Goal: Task Accomplishment & Management: Manage account settings

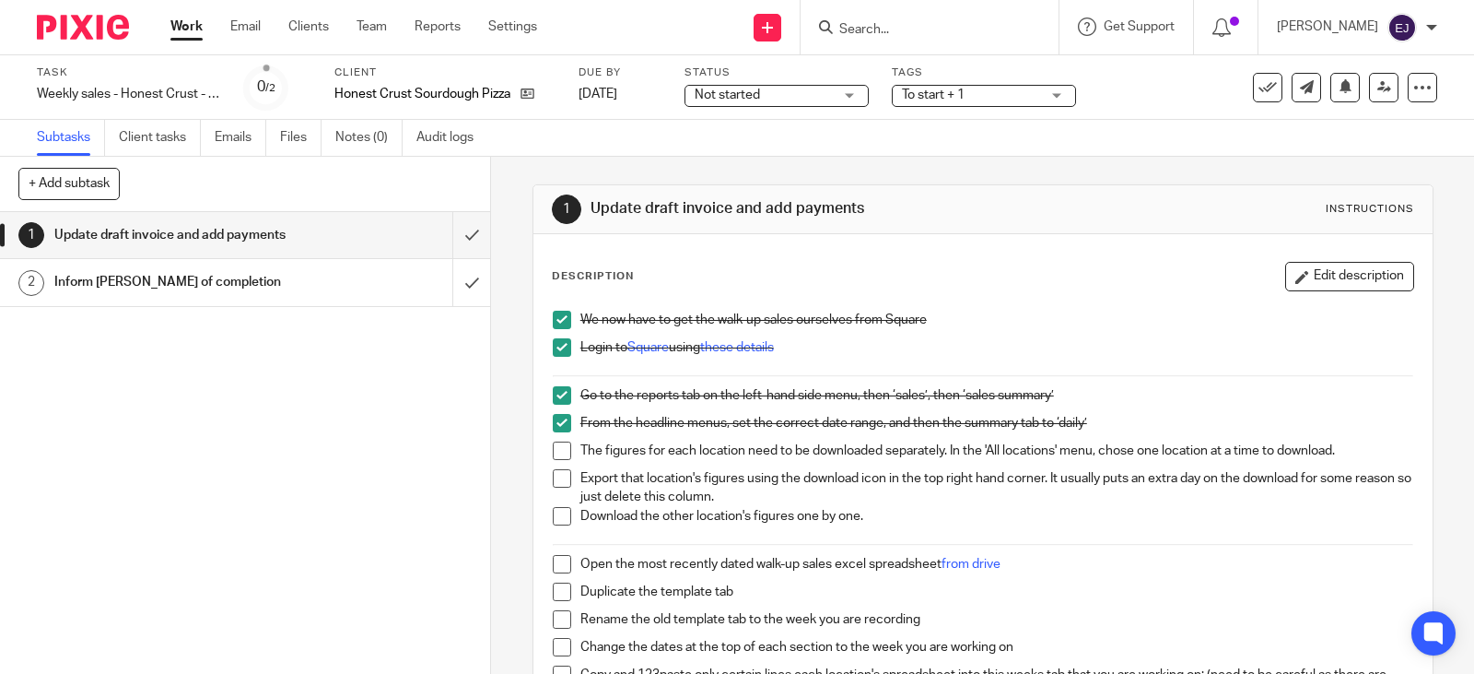
scroll to position [184, 0]
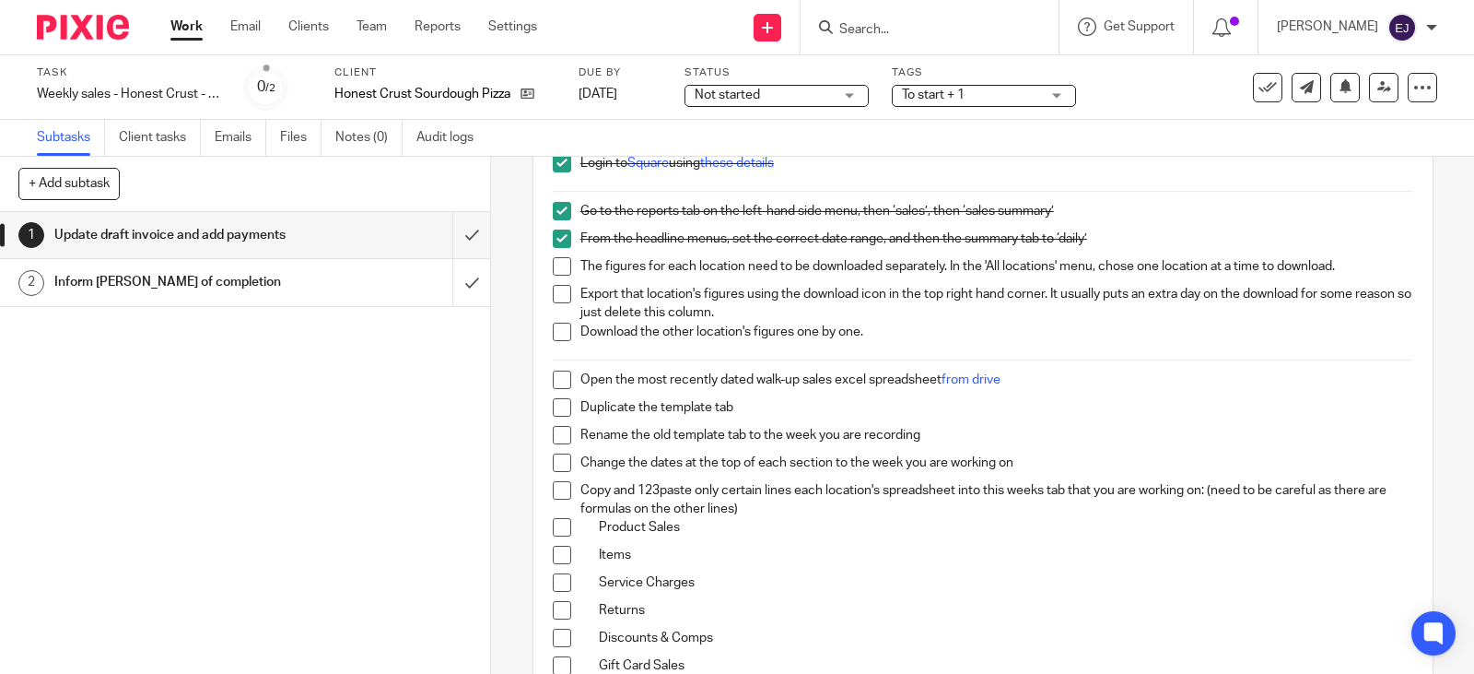
click at [553, 269] on span at bounding box center [562, 266] width 18 height 18
click at [555, 306] on li "Export that location's figures using the download icon in the top right hand co…" at bounding box center [983, 304] width 861 height 38
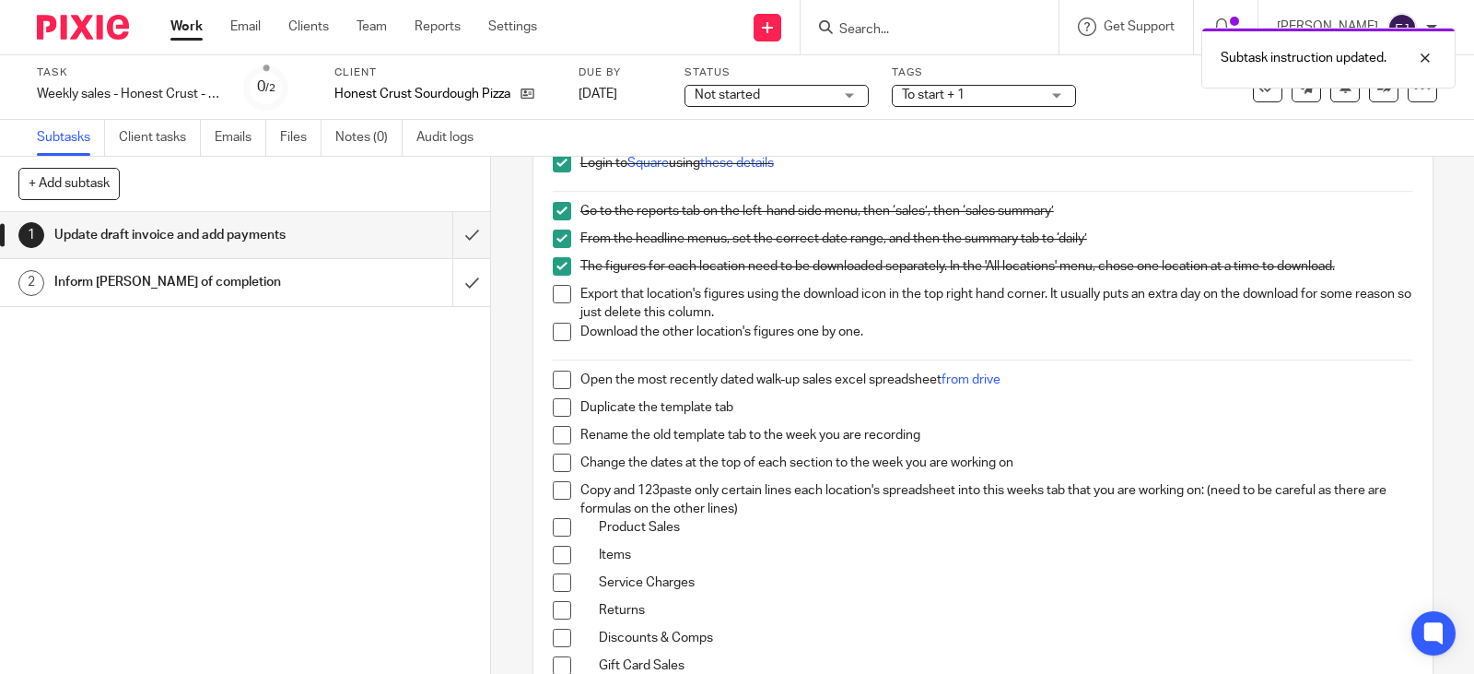
click at [556, 323] on span at bounding box center [562, 332] width 18 height 18
click at [558, 300] on span at bounding box center [562, 294] width 18 height 18
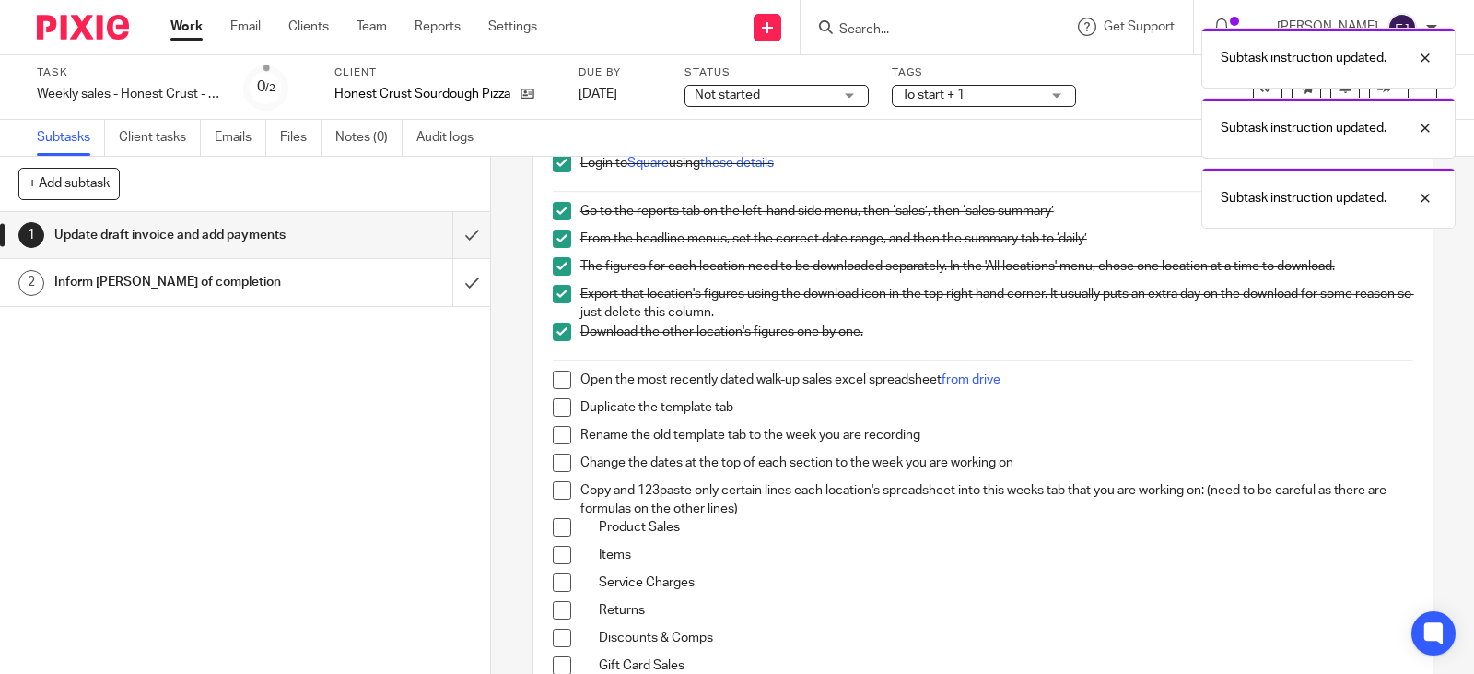
click at [565, 360] on hr at bounding box center [983, 360] width 861 height 2
click at [553, 420] on li "Duplicate the template tab" at bounding box center [983, 412] width 861 height 28
click at [553, 440] on span at bounding box center [562, 435] width 18 height 18
click at [558, 409] on span at bounding box center [562, 407] width 18 height 18
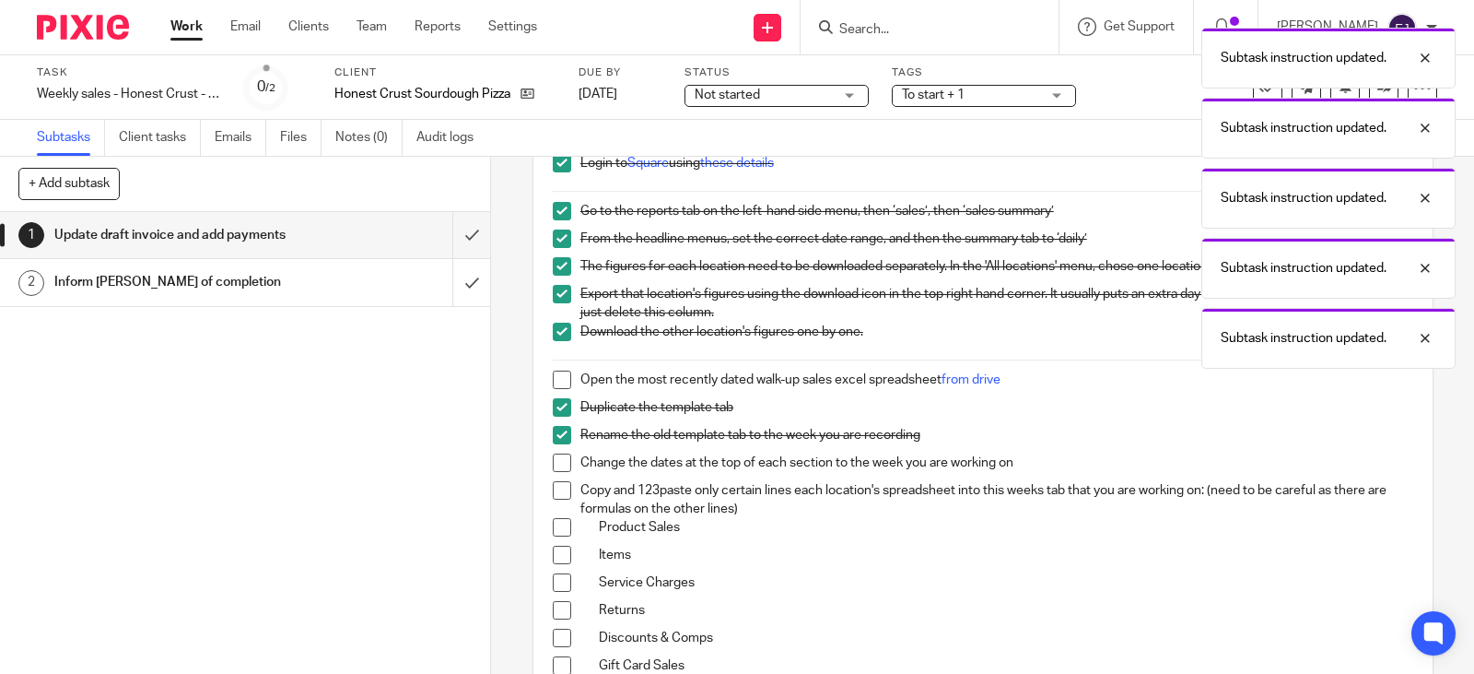
click at [558, 376] on span at bounding box center [562, 379] width 18 height 18
click at [561, 501] on li "Copy and 123paste only certain lines each location's spreadsheet into this week…" at bounding box center [983, 500] width 861 height 38
click at [558, 467] on span at bounding box center [562, 462] width 18 height 18
click at [555, 499] on span at bounding box center [562, 490] width 18 height 18
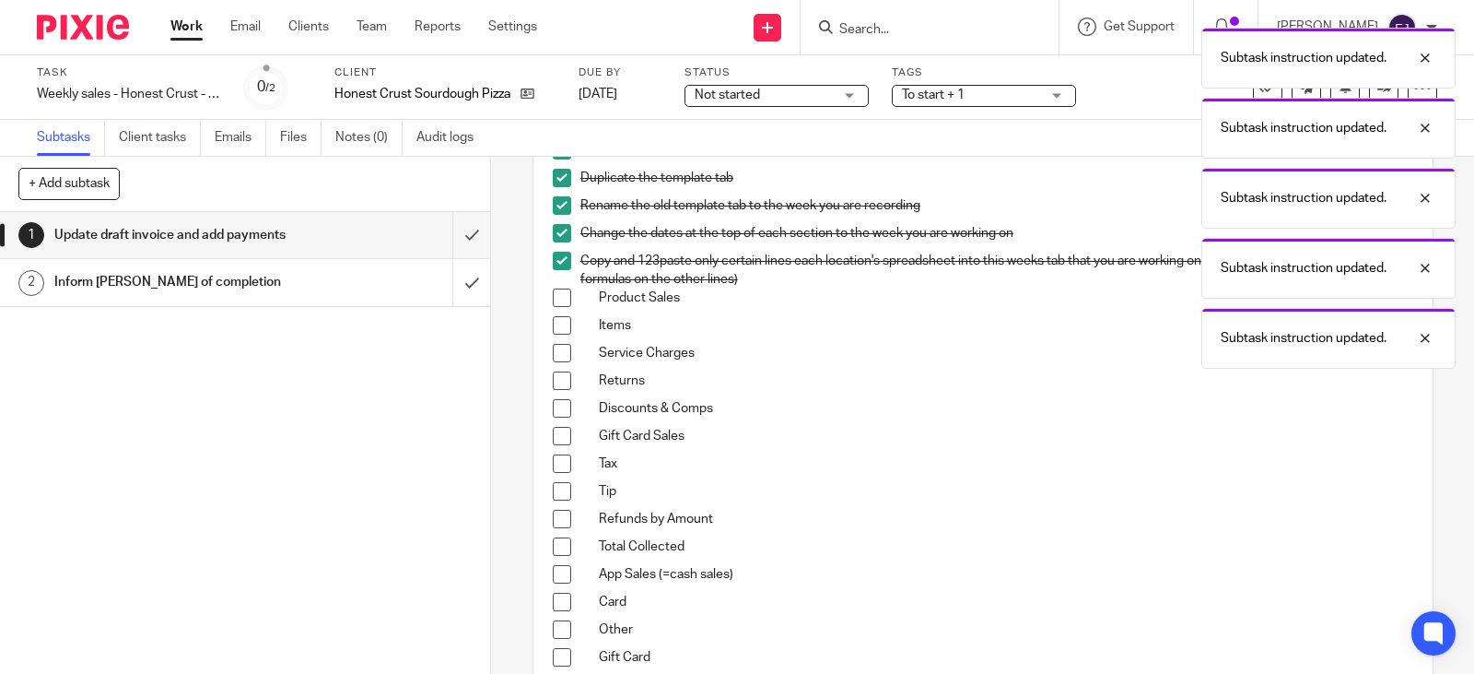
scroll to position [737, 0]
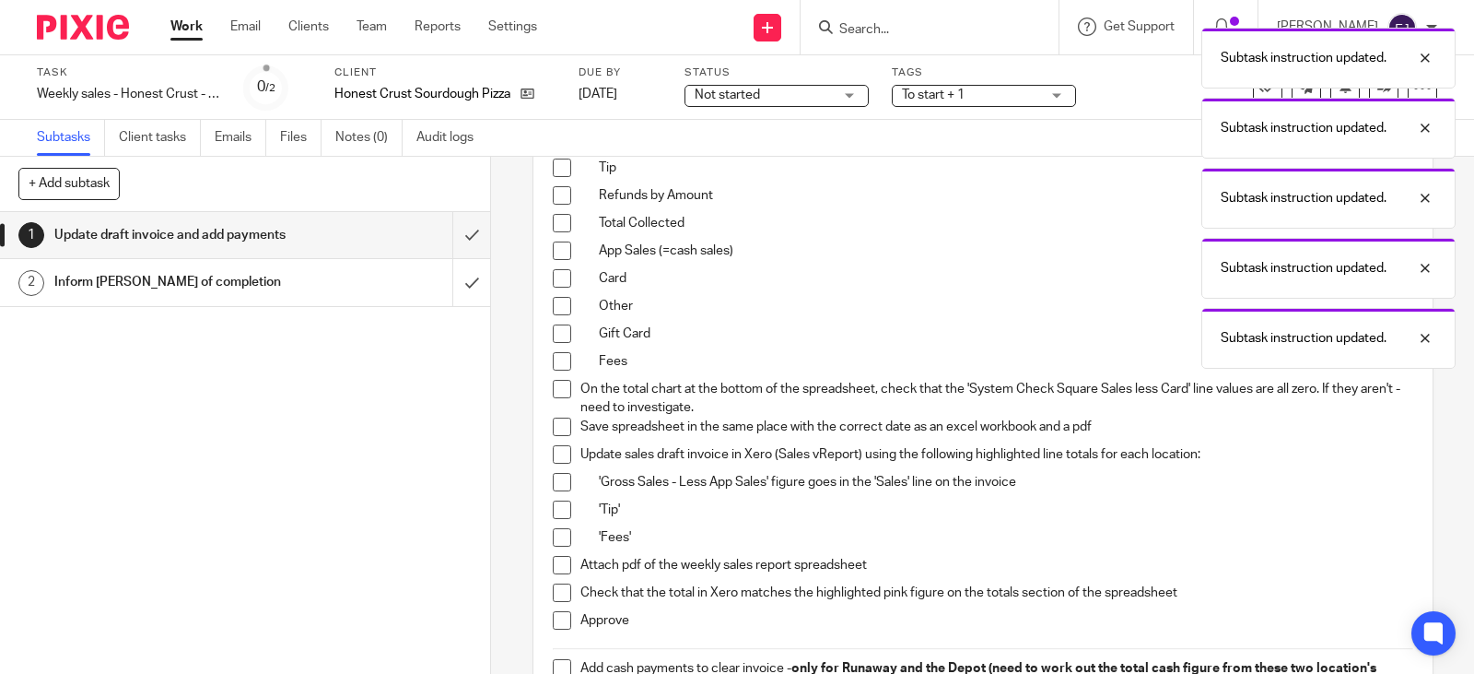
click at [553, 397] on span at bounding box center [562, 389] width 18 height 18
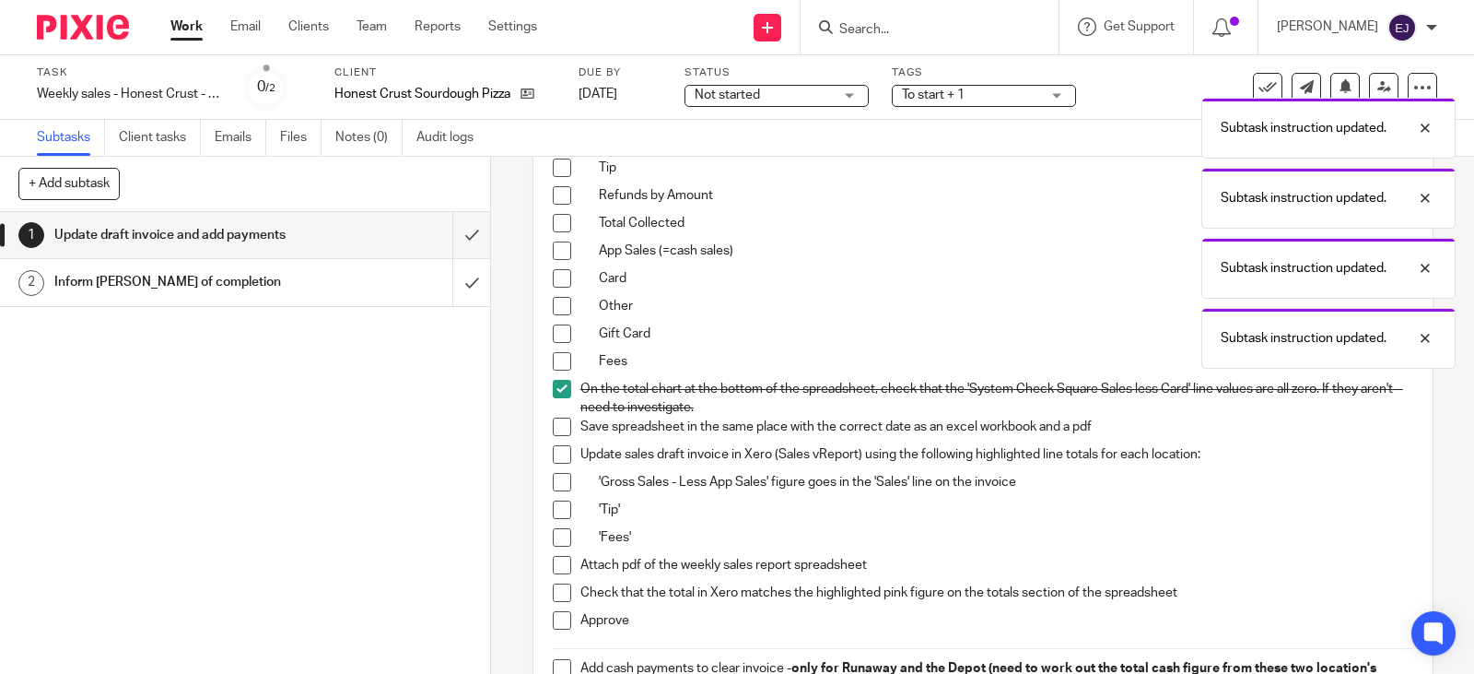
click at [553, 423] on span at bounding box center [562, 426] width 18 height 18
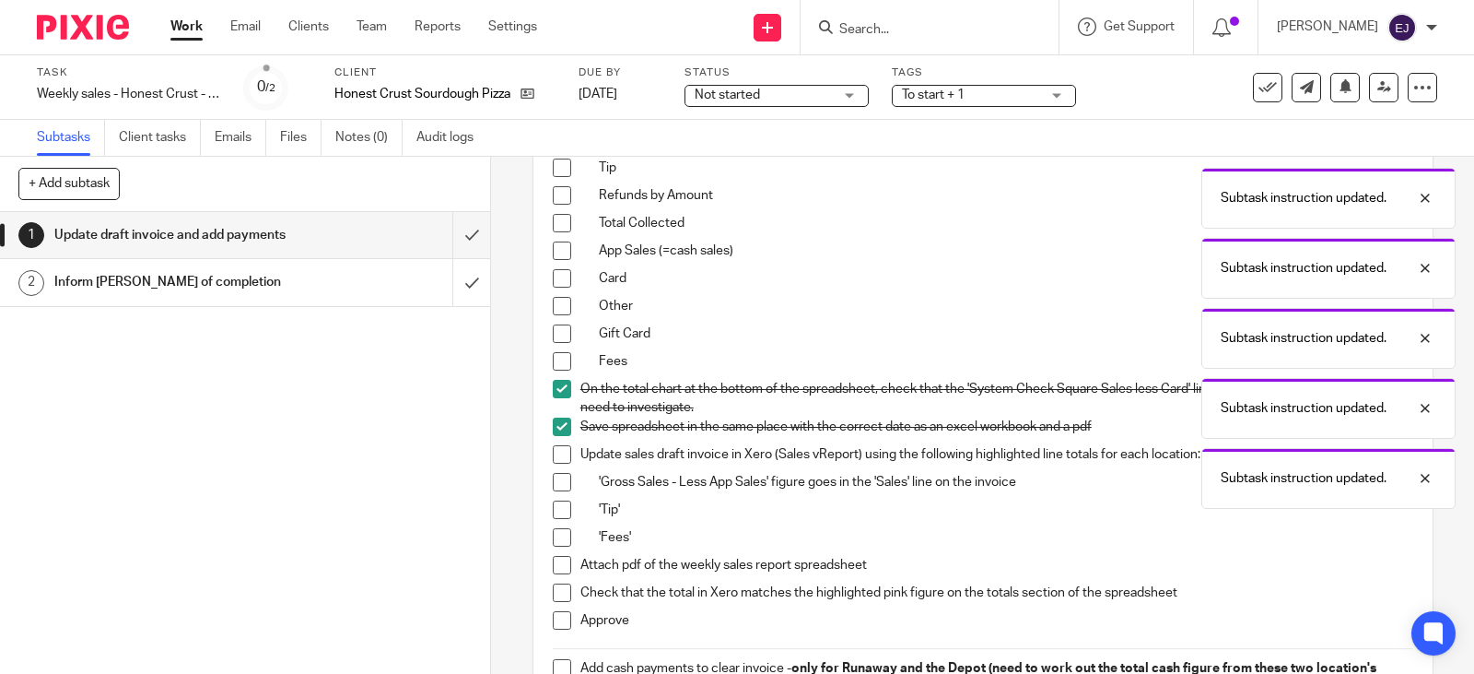
click at [557, 452] on span at bounding box center [562, 454] width 18 height 18
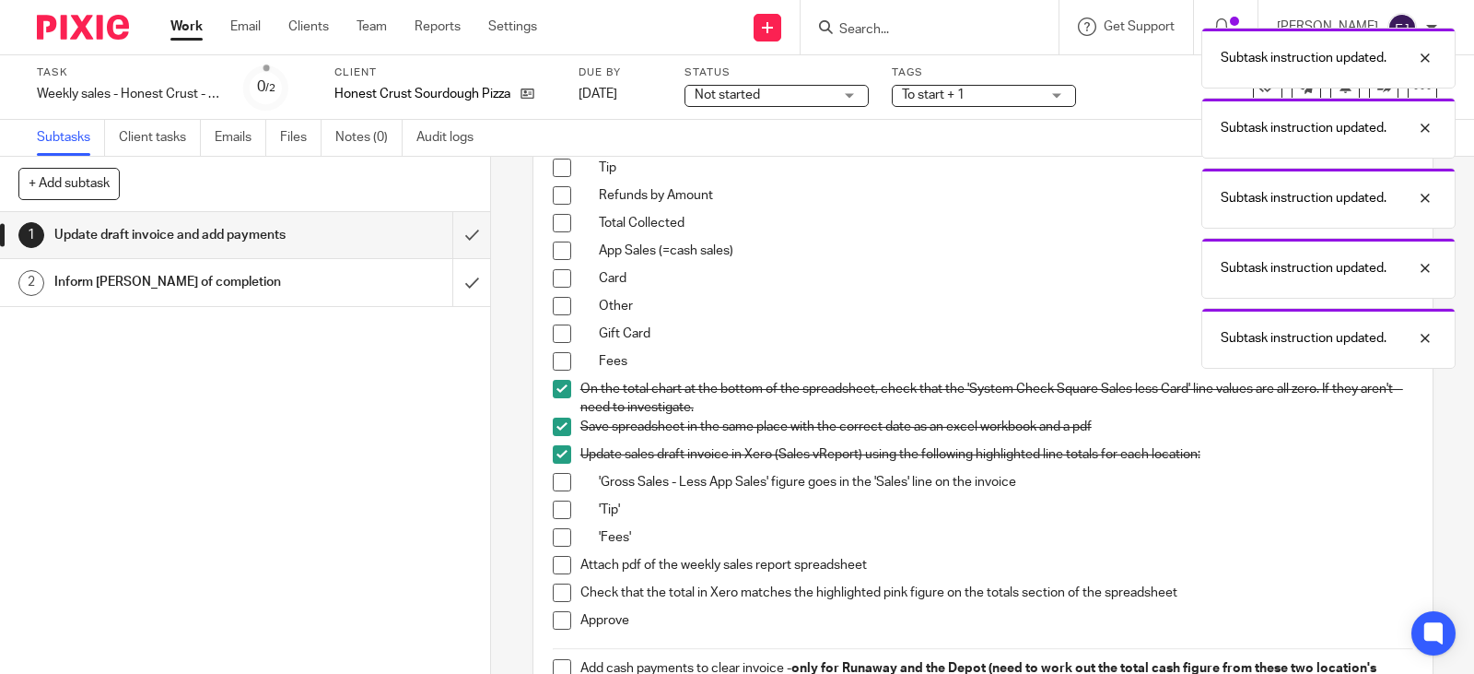
click at [553, 447] on span at bounding box center [562, 454] width 18 height 18
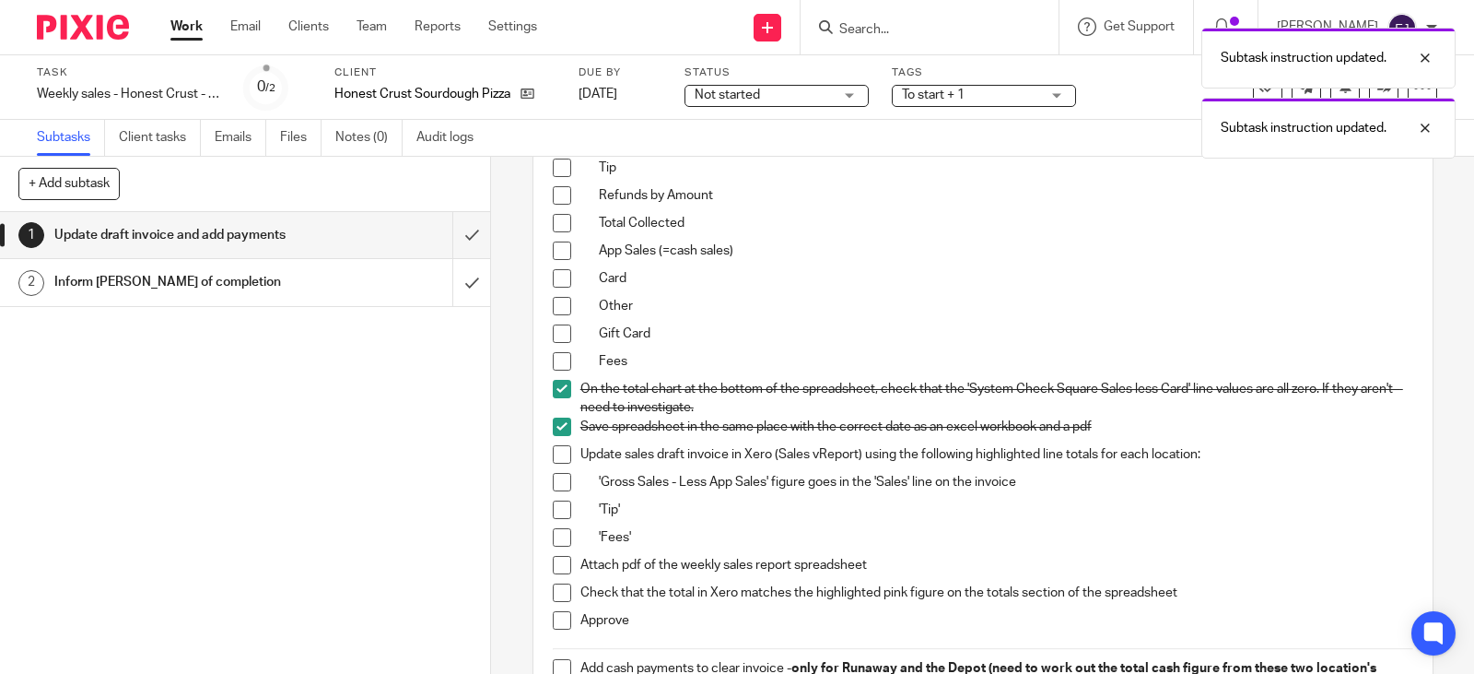
click at [557, 462] on span at bounding box center [562, 454] width 18 height 18
click at [558, 480] on span at bounding box center [562, 482] width 18 height 18
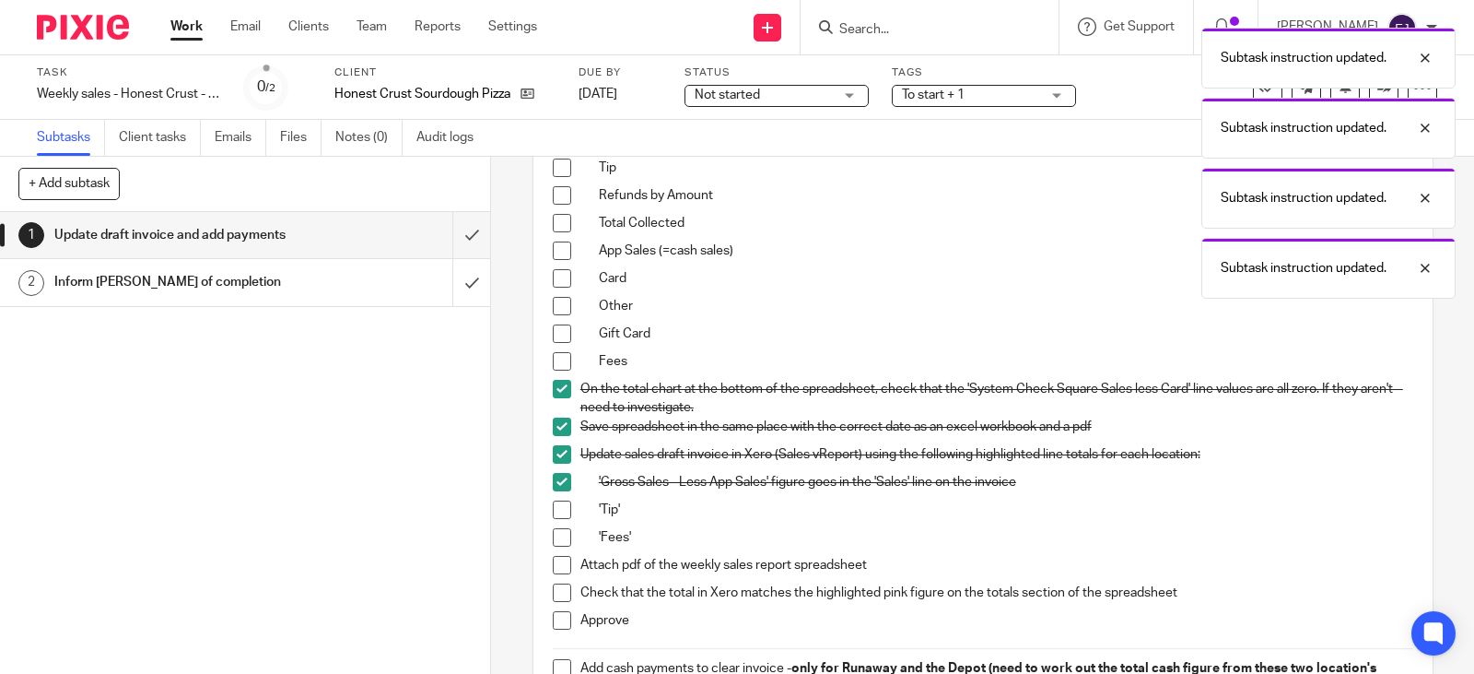
click at [553, 506] on span at bounding box center [562, 509] width 18 height 18
click at [555, 538] on span at bounding box center [562, 537] width 18 height 18
click at [557, 556] on span at bounding box center [562, 565] width 18 height 18
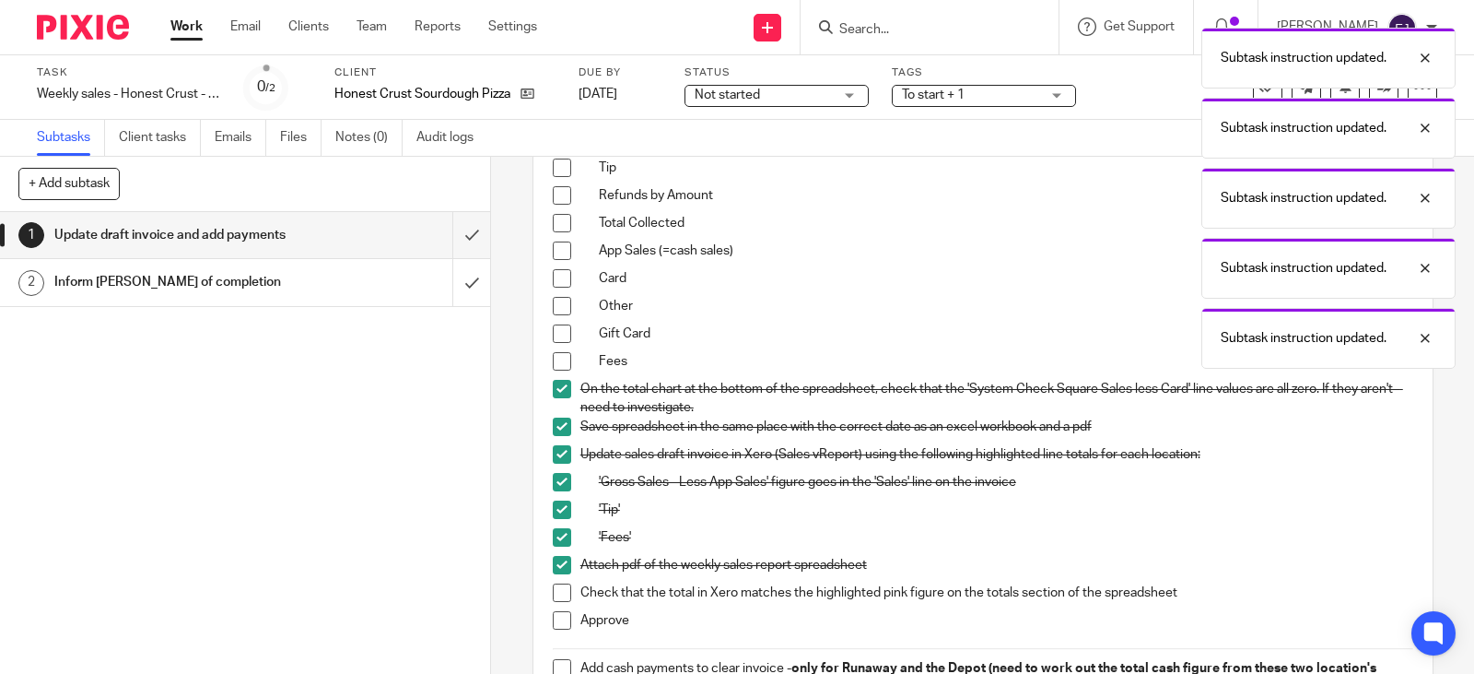
click at [559, 583] on span at bounding box center [562, 592] width 18 height 18
click at [565, 611] on span at bounding box center [562, 620] width 18 height 18
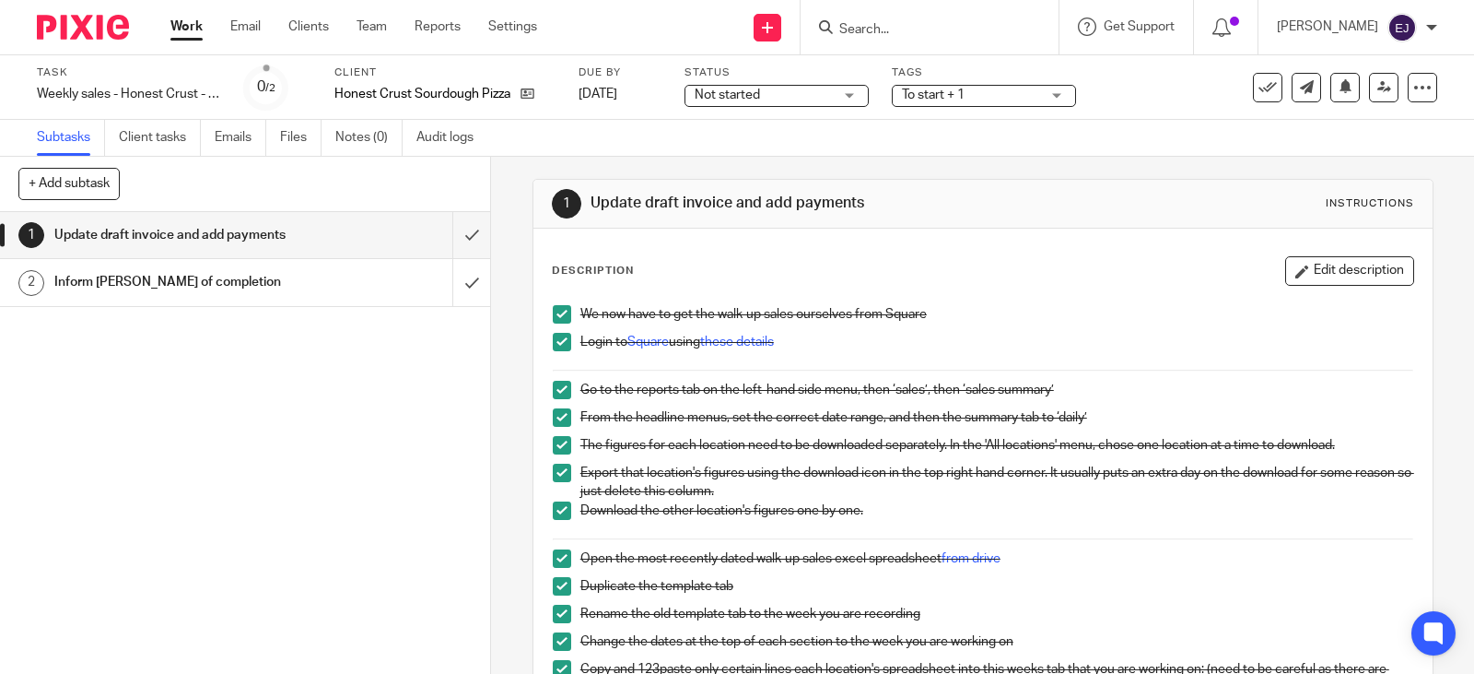
scroll to position [0, 0]
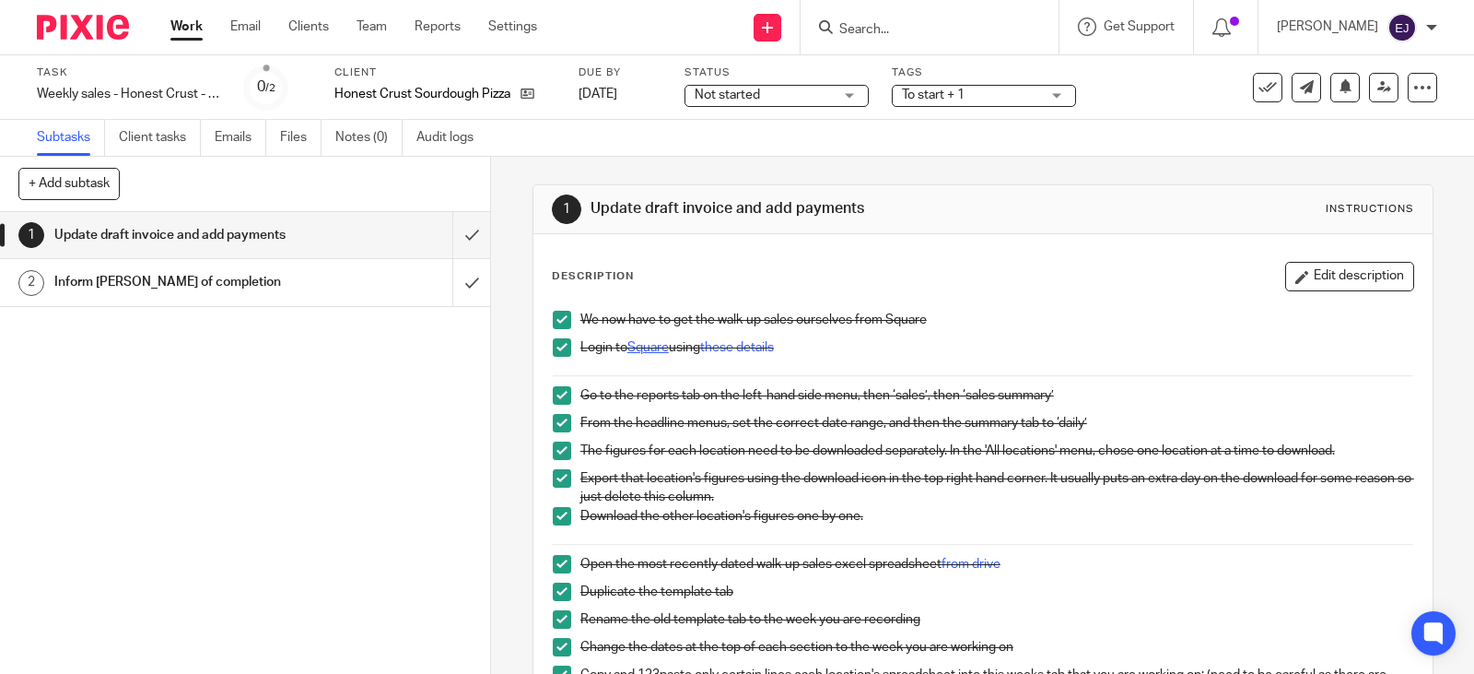
click at [646, 351] on link "Square" at bounding box center [648, 347] width 41 height 13
click at [735, 353] on link "these details" at bounding box center [737, 347] width 74 height 13
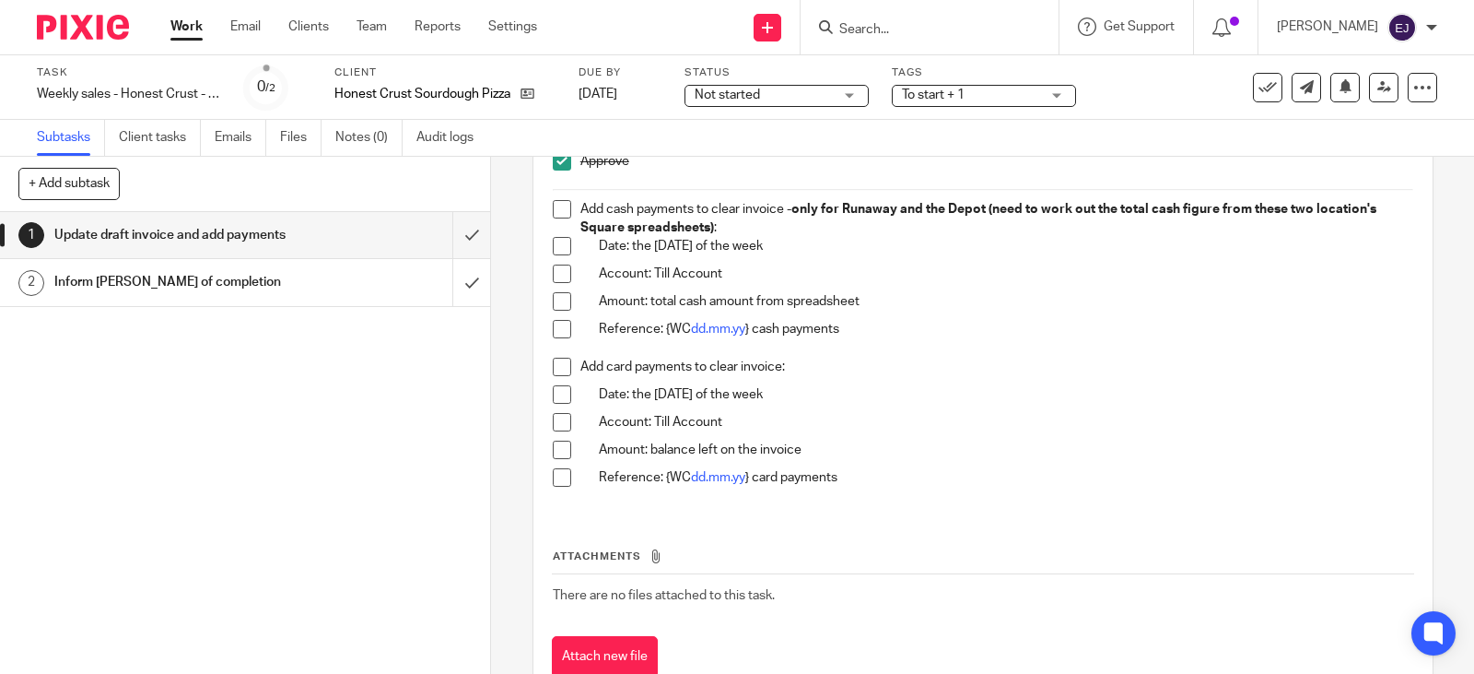
scroll to position [1164, 0]
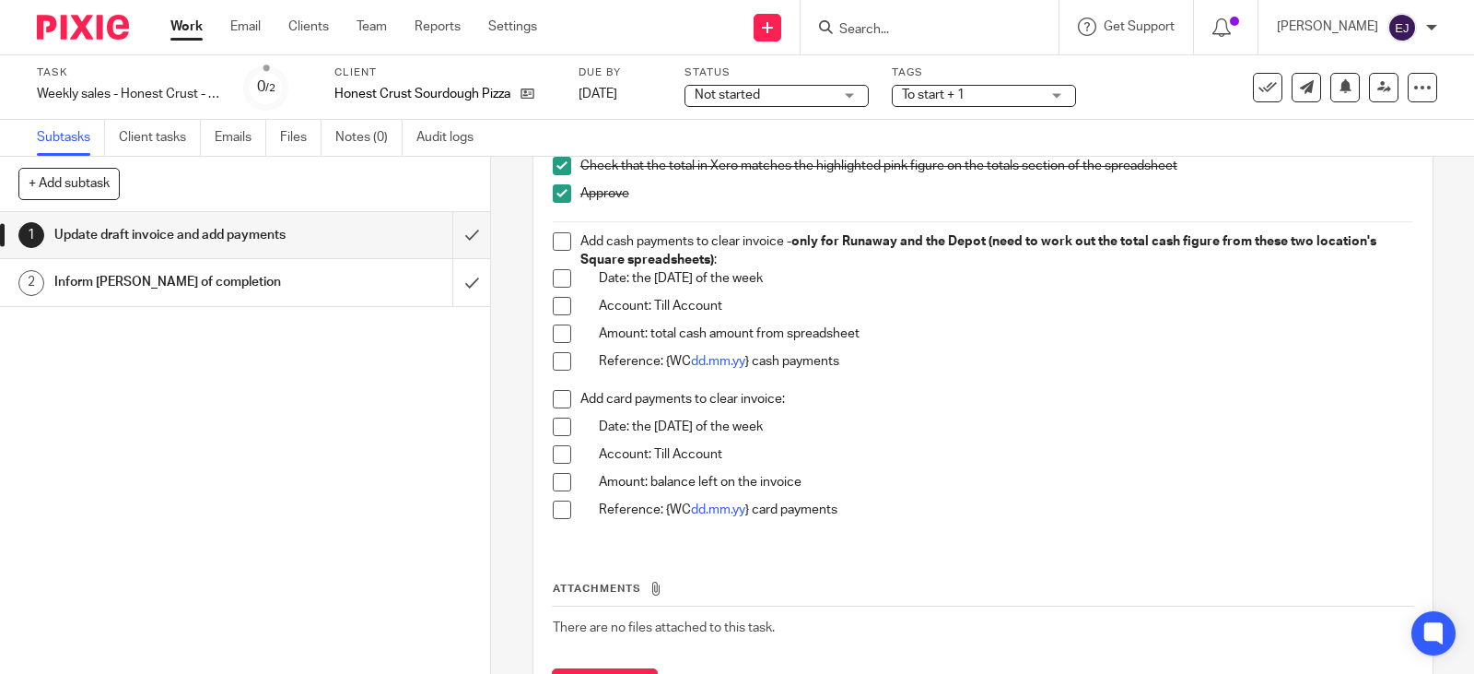
click at [558, 240] on span at bounding box center [562, 241] width 18 height 18
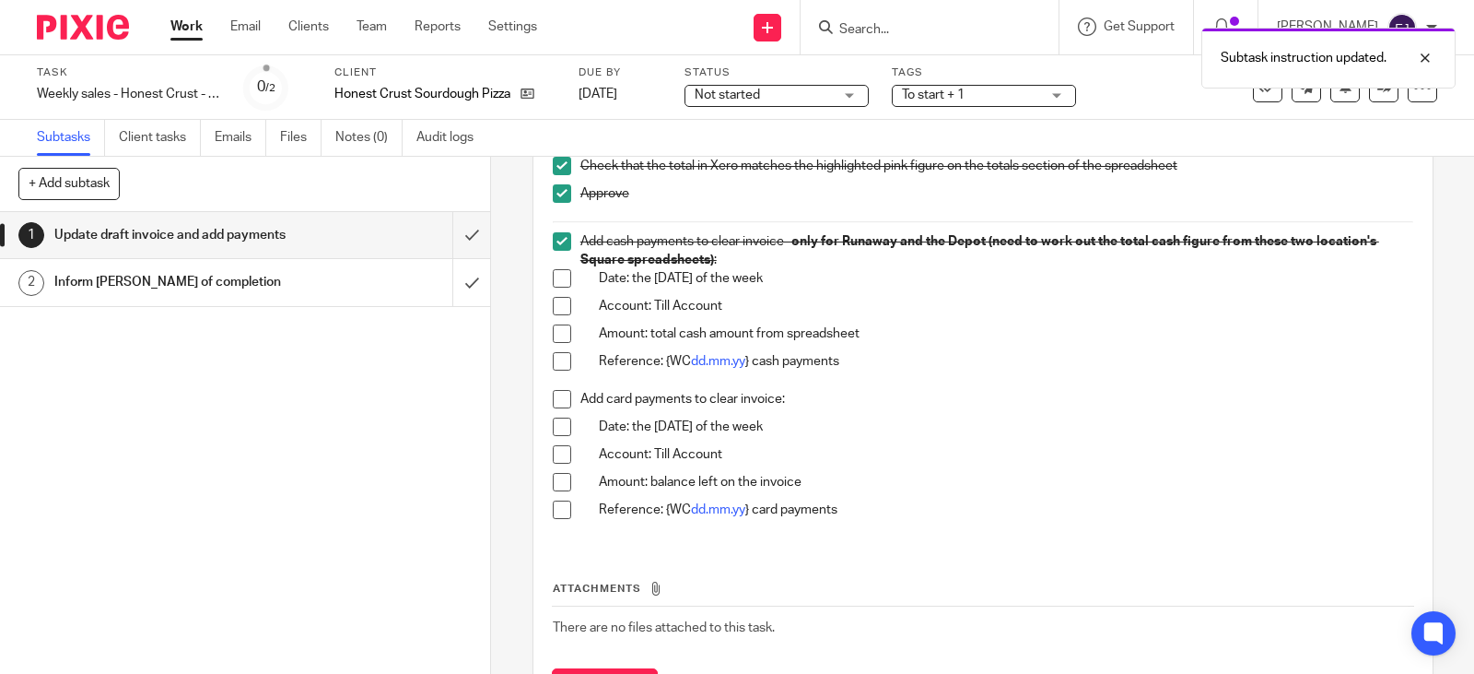
drag, startPoint x: 560, startPoint y: 273, endPoint x: 560, endPoint y: 292, distance: 19.4
click at [560, 275] on span at bounding box center [562, 278] width 18 height 18
drag, startPoint x: 560, startPoint y: 303, endPoint x: 559, endPoint y: 319, distance: 15.7
click at [560, 304] on span at bounding box center [562, 306] width 18 height 18
click at [558, 329] on span at bounding box center [562, 333] width 18 height 18
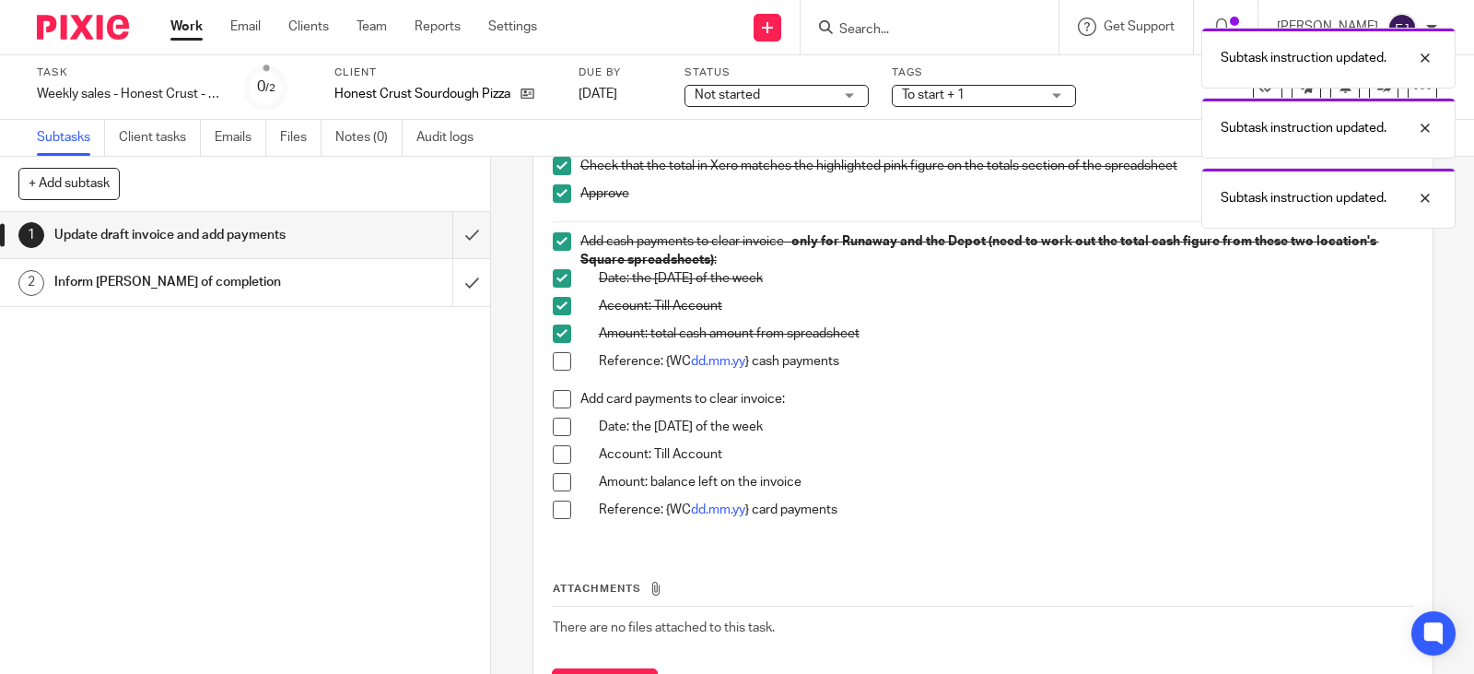
click at [557, 355] on span at bounding box center [562, 361] width 18 height 18
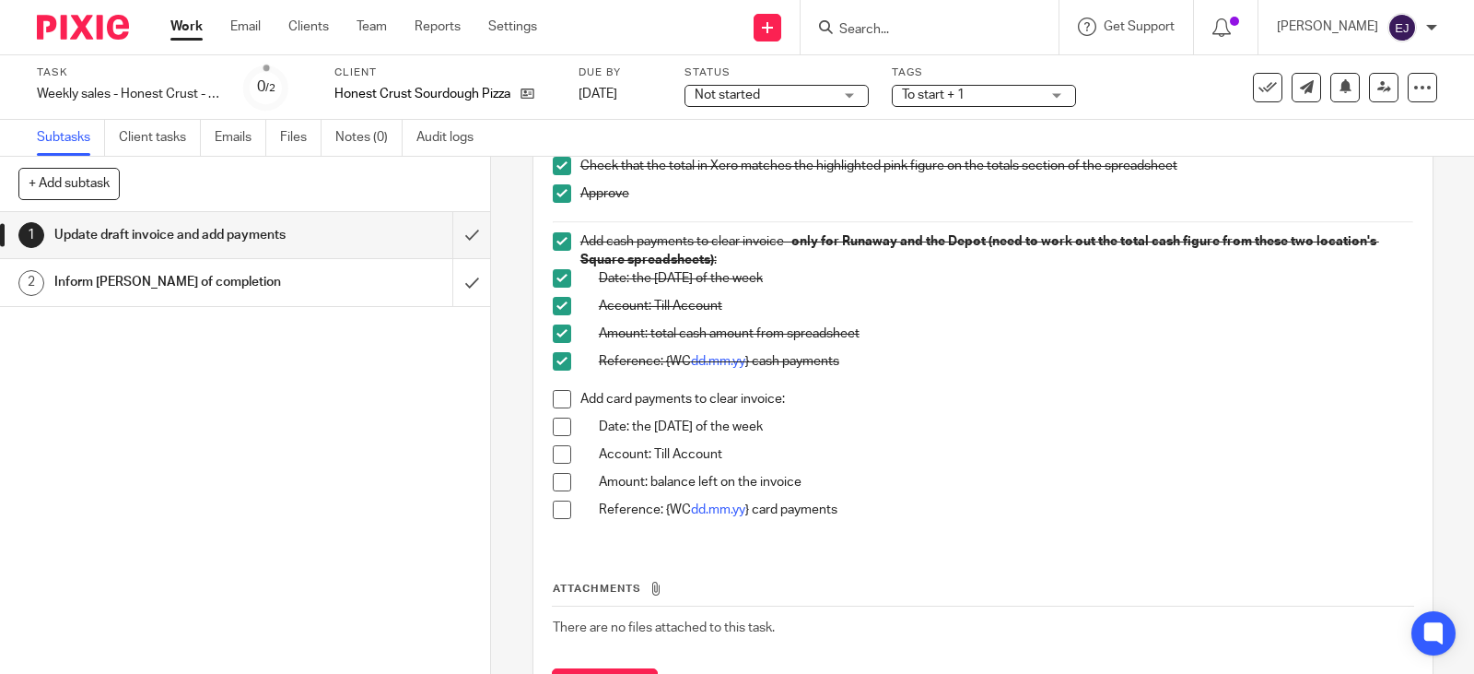
click at [561, 401] on span at bounding box center [562, 399] width 18 height 18
click at [559, 435] on span at bounding box center [562, 426] width 18 height 18
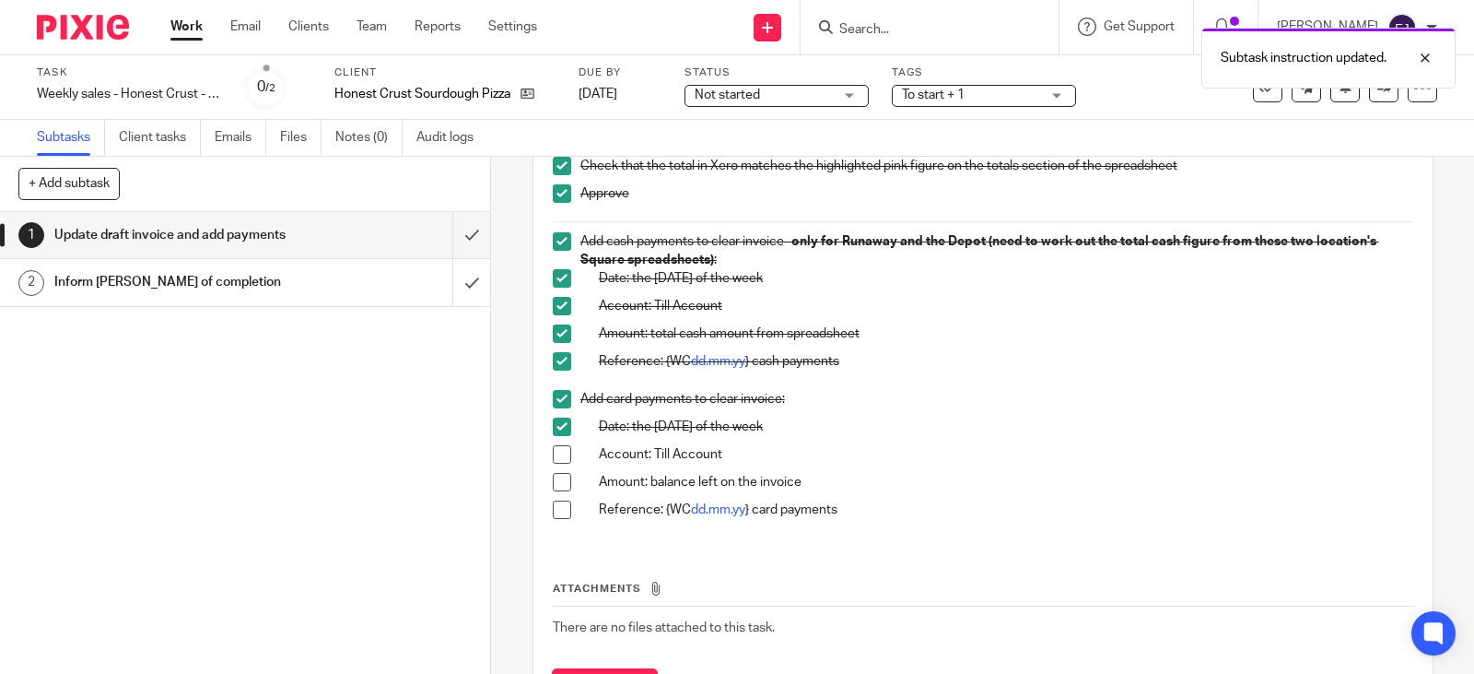
click at [557, 457] on span at bounding box center [562, 454] width 18 height 18
click at [553, 486] on span at bounding box center [562, 482] width 18 height 18
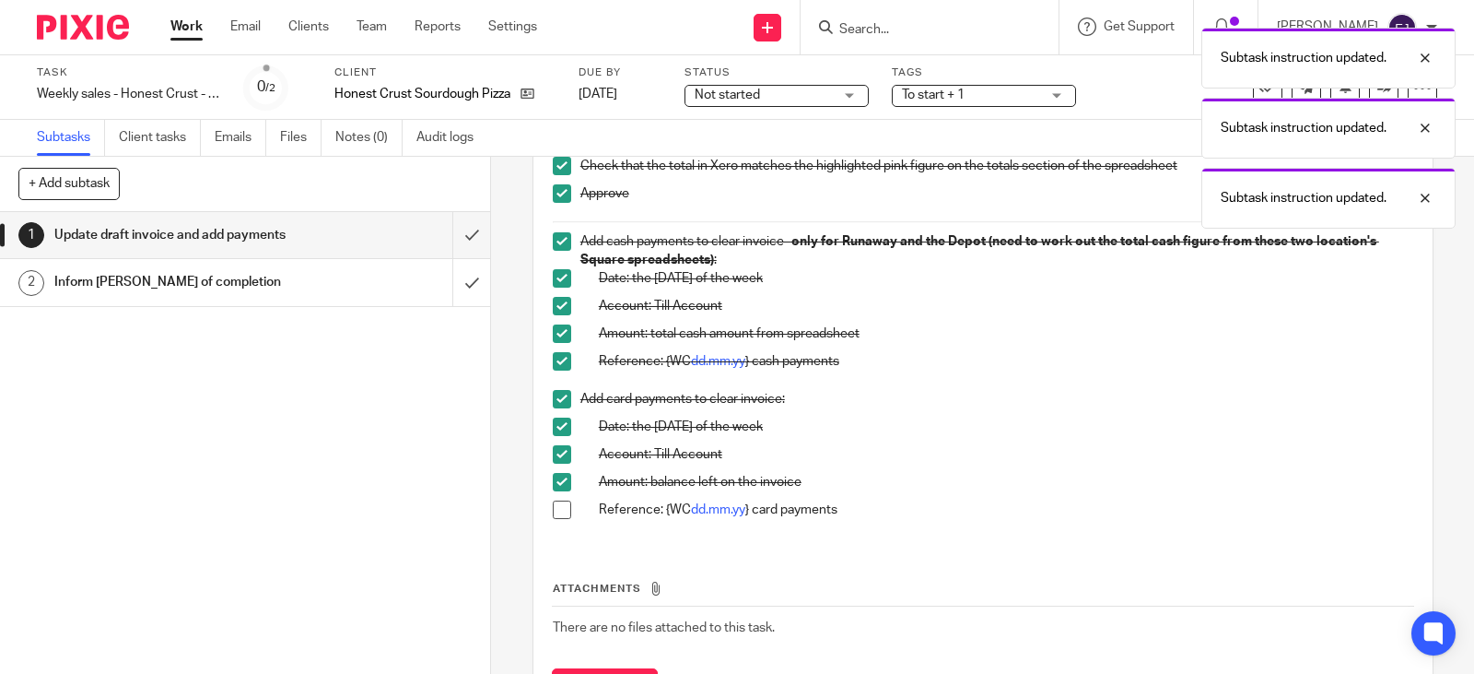
drag, startPoint x: 558, startPoint y: 510, endPoint x: 558, endPoint y: 497, distance: 12.9
click at [558, 507] on span at bounding box center [562, 509] width 18 height 18
click at [558, 476] on span at bounding box center [562, 482] width 18 height 18
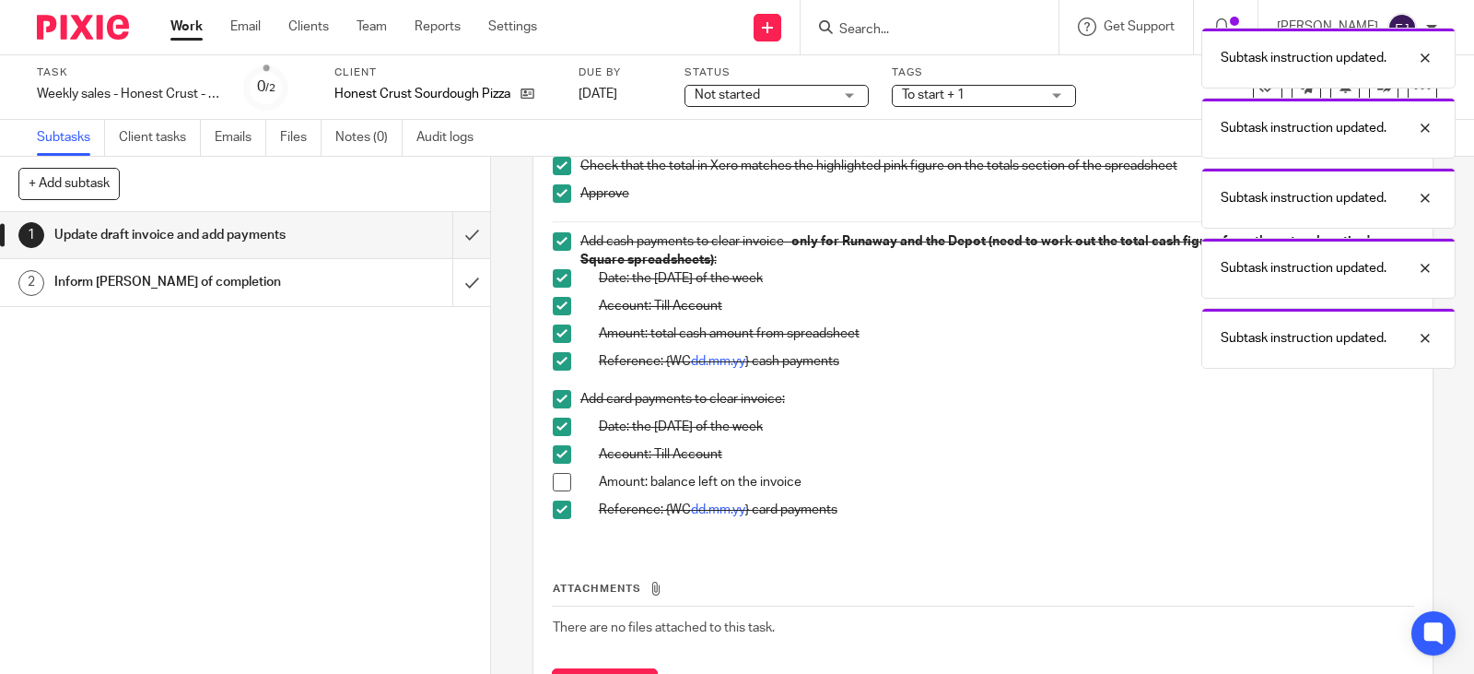
click at [558, 478] on span at bounding box center [562, 482] width 18 height 18
click at [464, 241] on input "submit" at bounding box center [245, 235] width 490 height 46
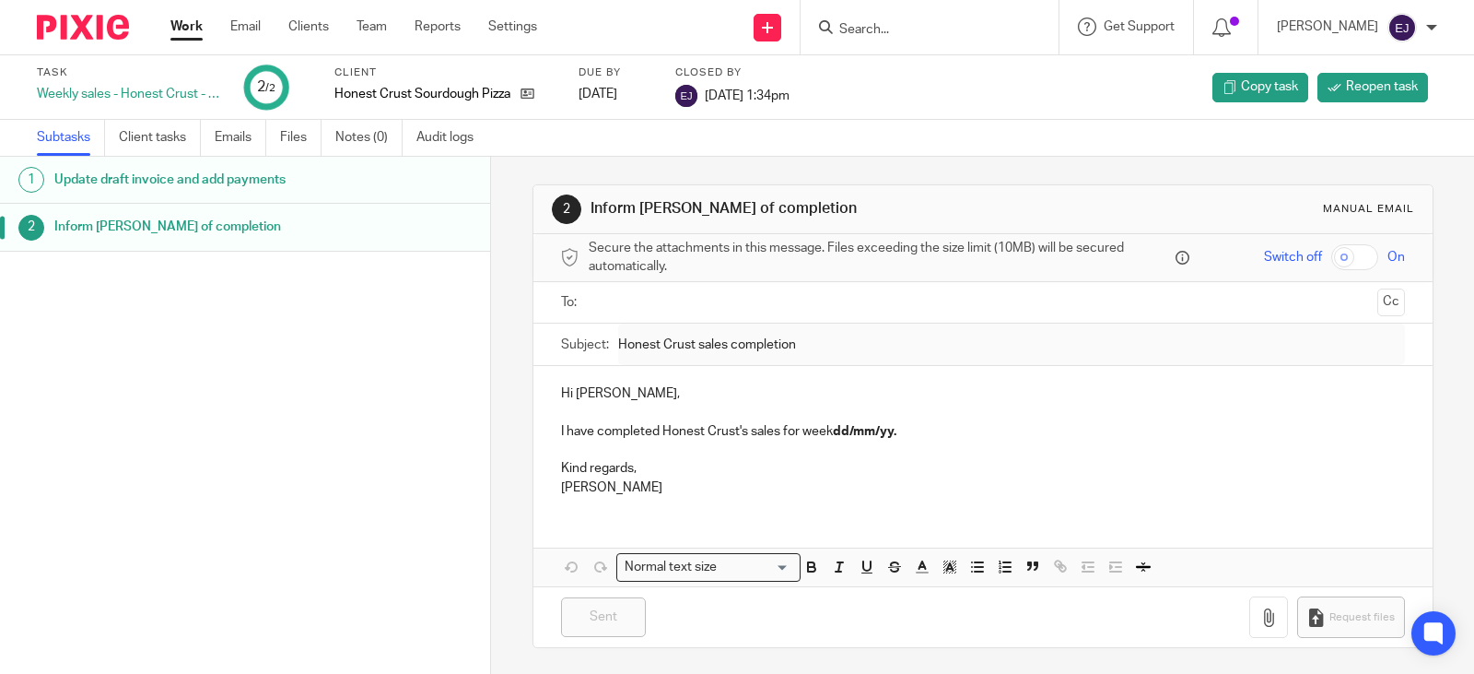
click at [191, 31] on link "Work" at bounding box center [186, 27] width 32 height 18
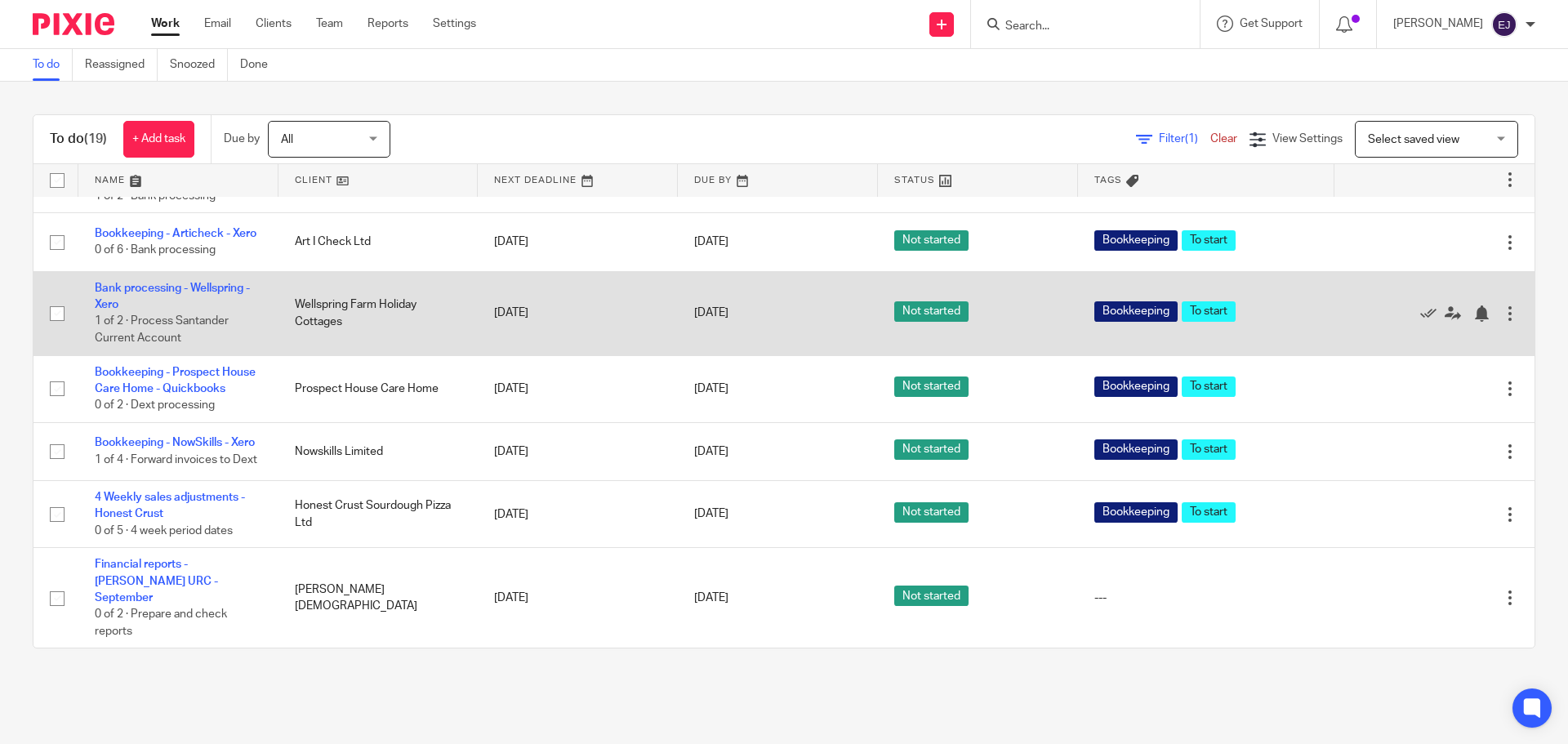
scroll to position [983, 0]
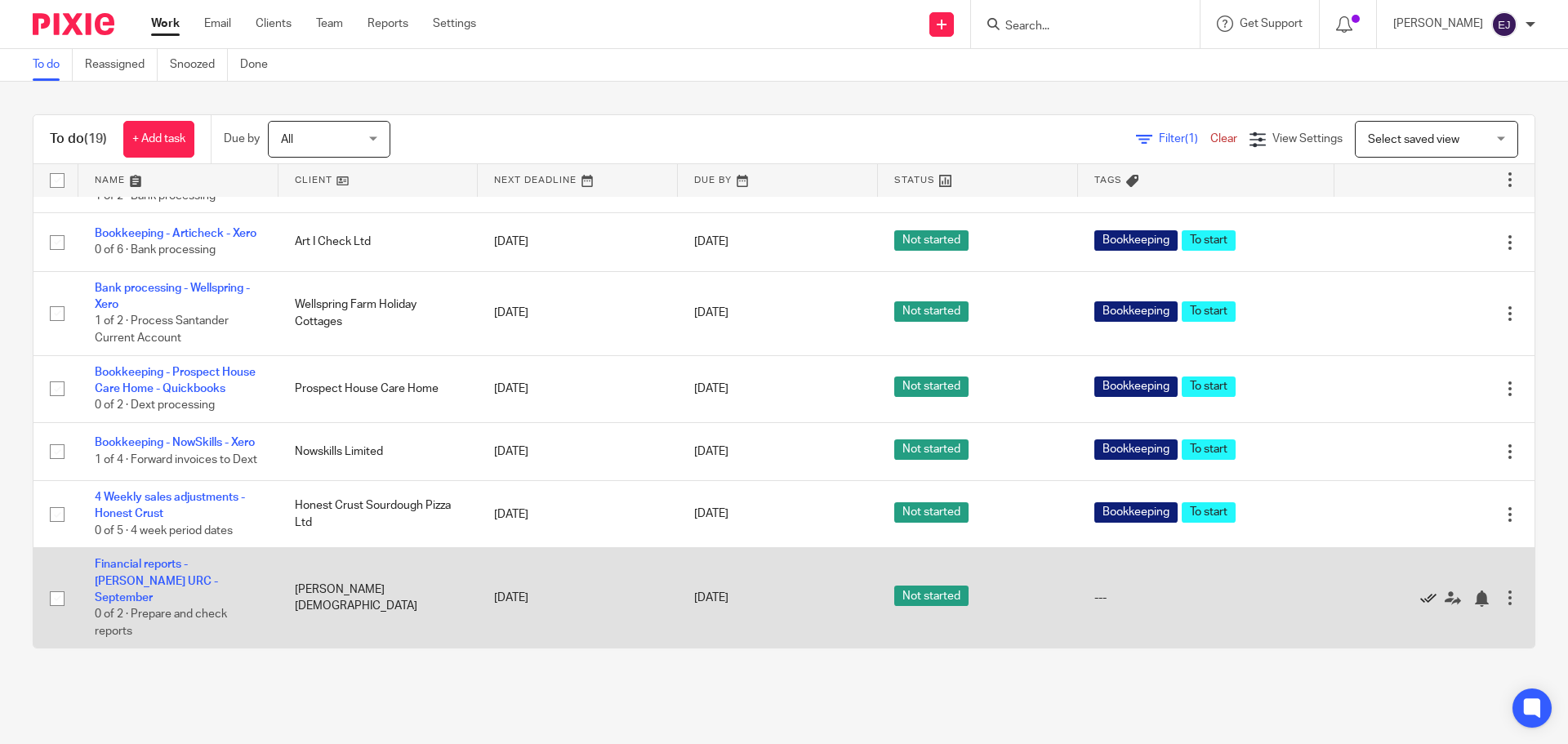
click at [1306, 597] on icon at bounding box center [1428, 599] width 16 height 16
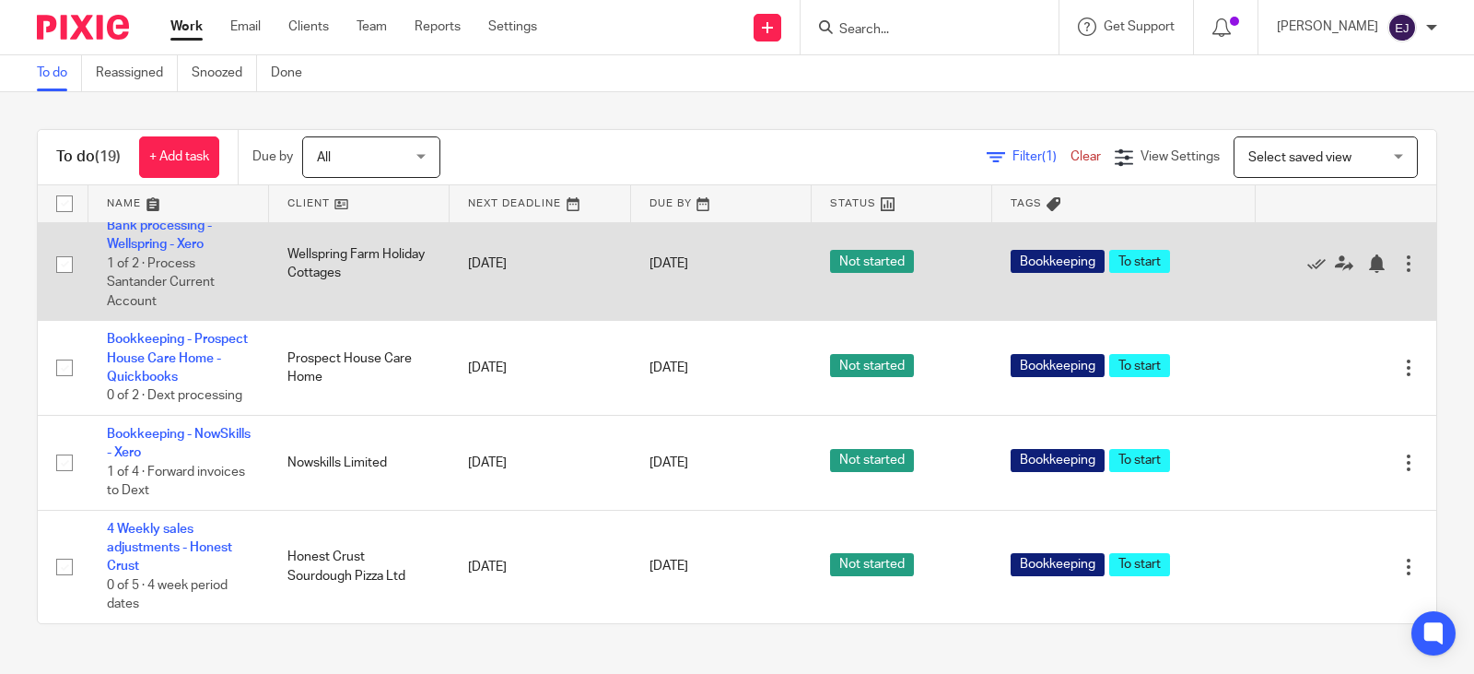
scroll to position [1326, 0]
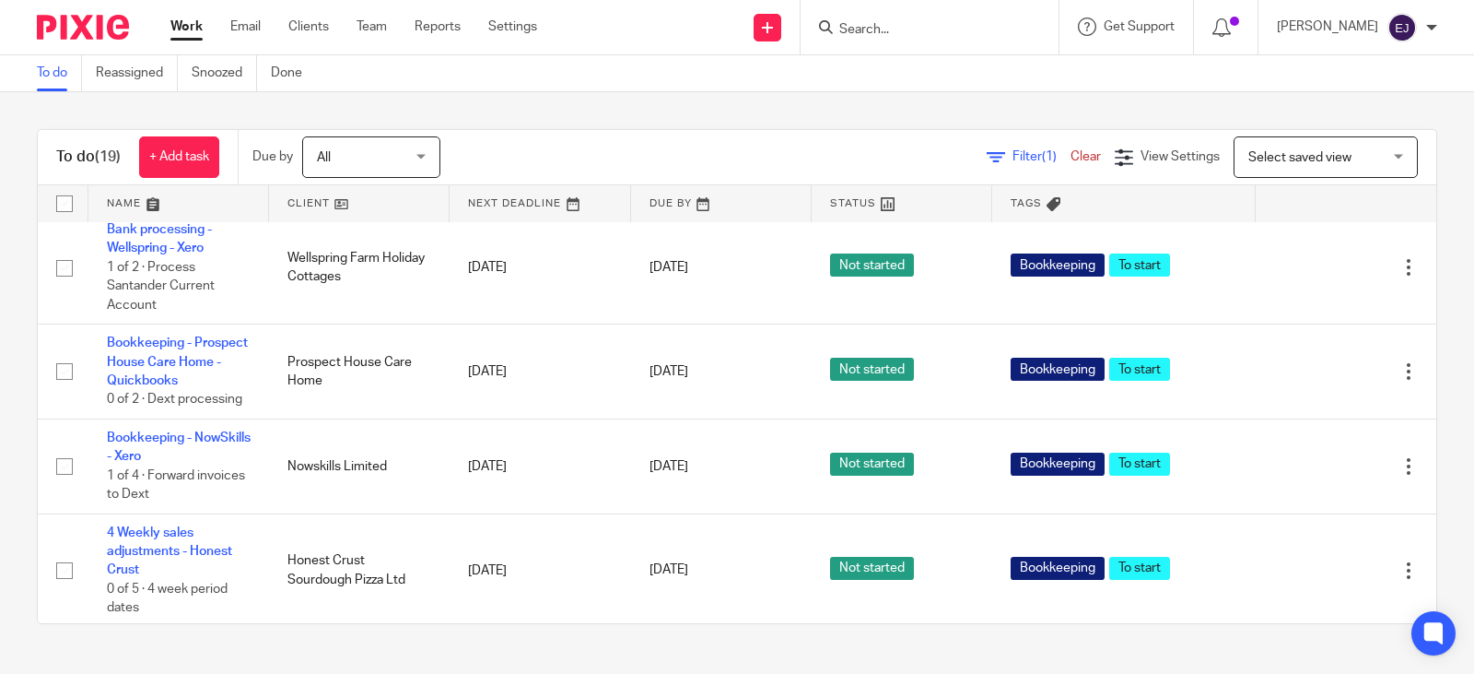
click at [185, 179] on link "Bookkeeping - Articheck - Xero" at bounding box center [154, 162] width 95 height 31
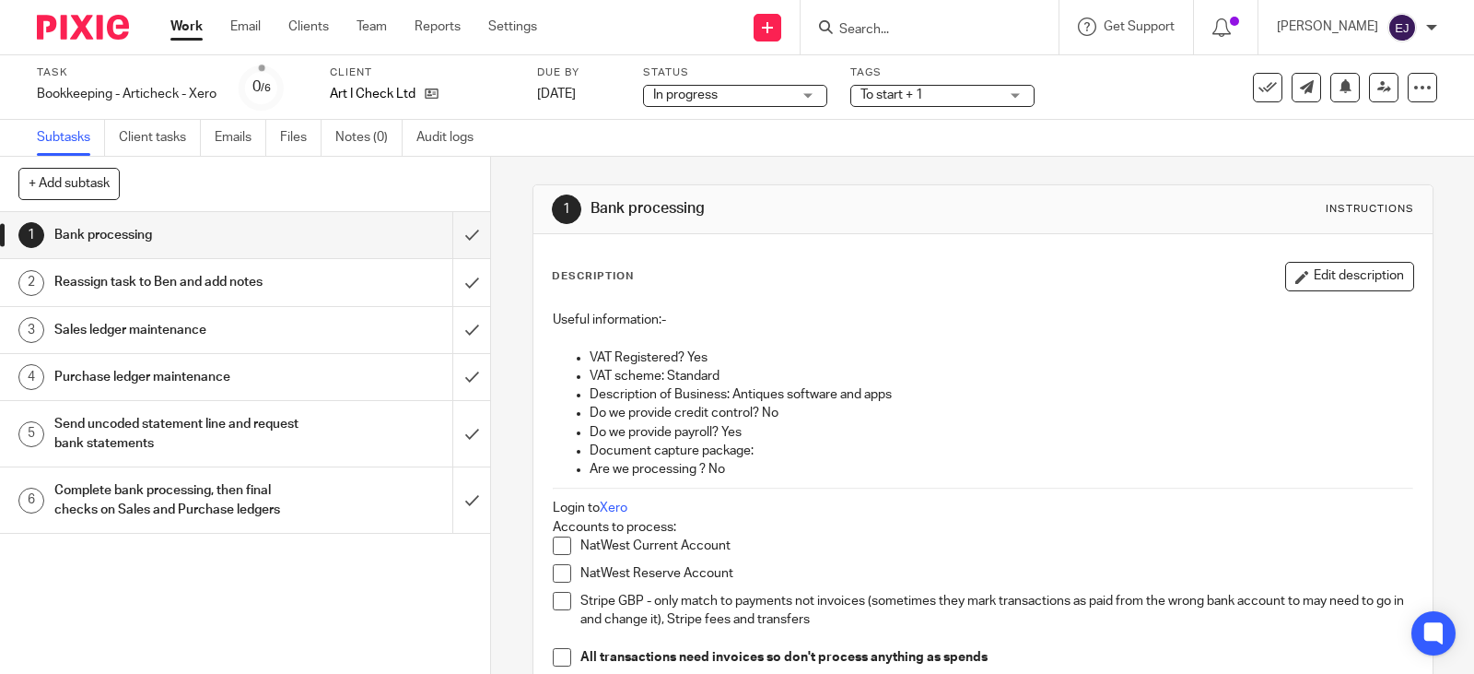
click at [923, 93] on span "To start + 1" at bounding box center [892, 94] width 63 height 13
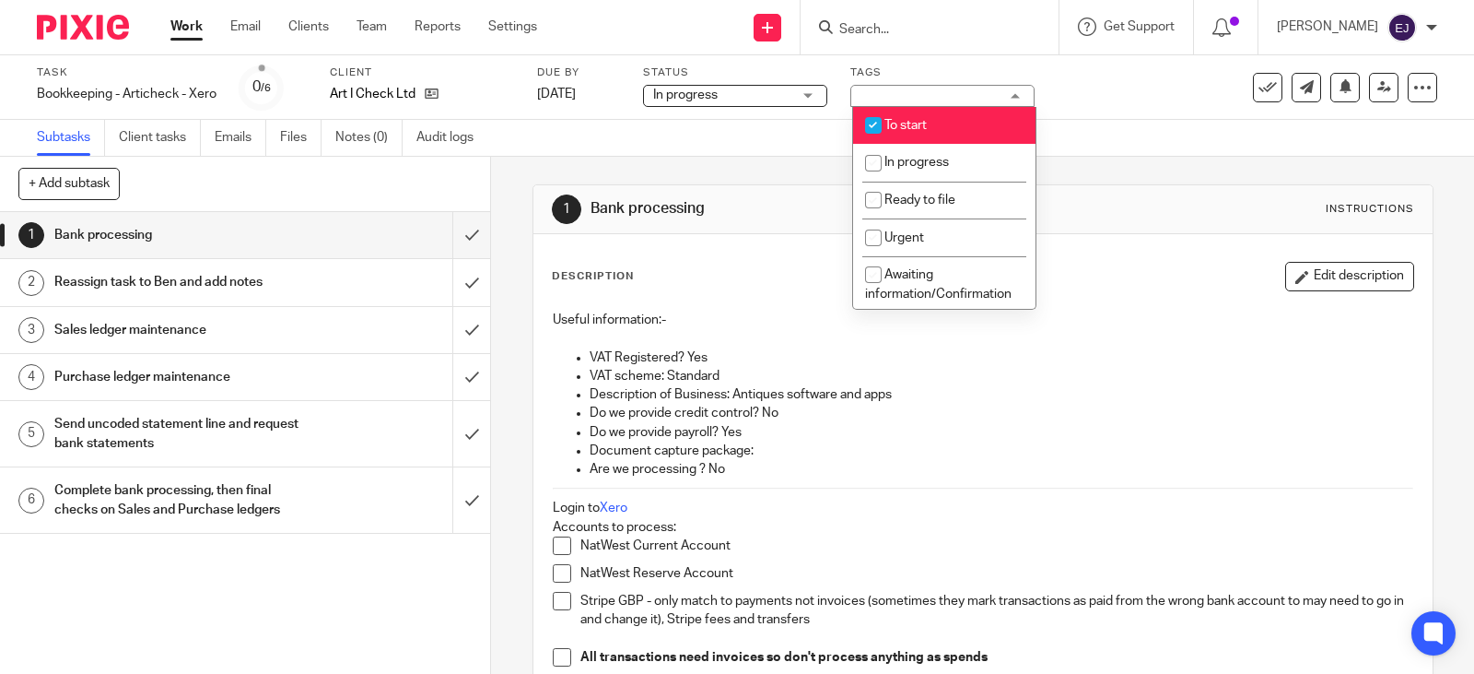
drag, startPoint x: 930, startPoint y: 122, endPoint x: 935, endPoint y: 139, distance: 18.4
click at [930, 123] on li "To start" at bounding box center [944, 126] width 182 height 38
checkbox input "false"
click at [937, 150] on li "In progress" at bounding box center [944, 163] width 182 height 38
checkbox input "true"
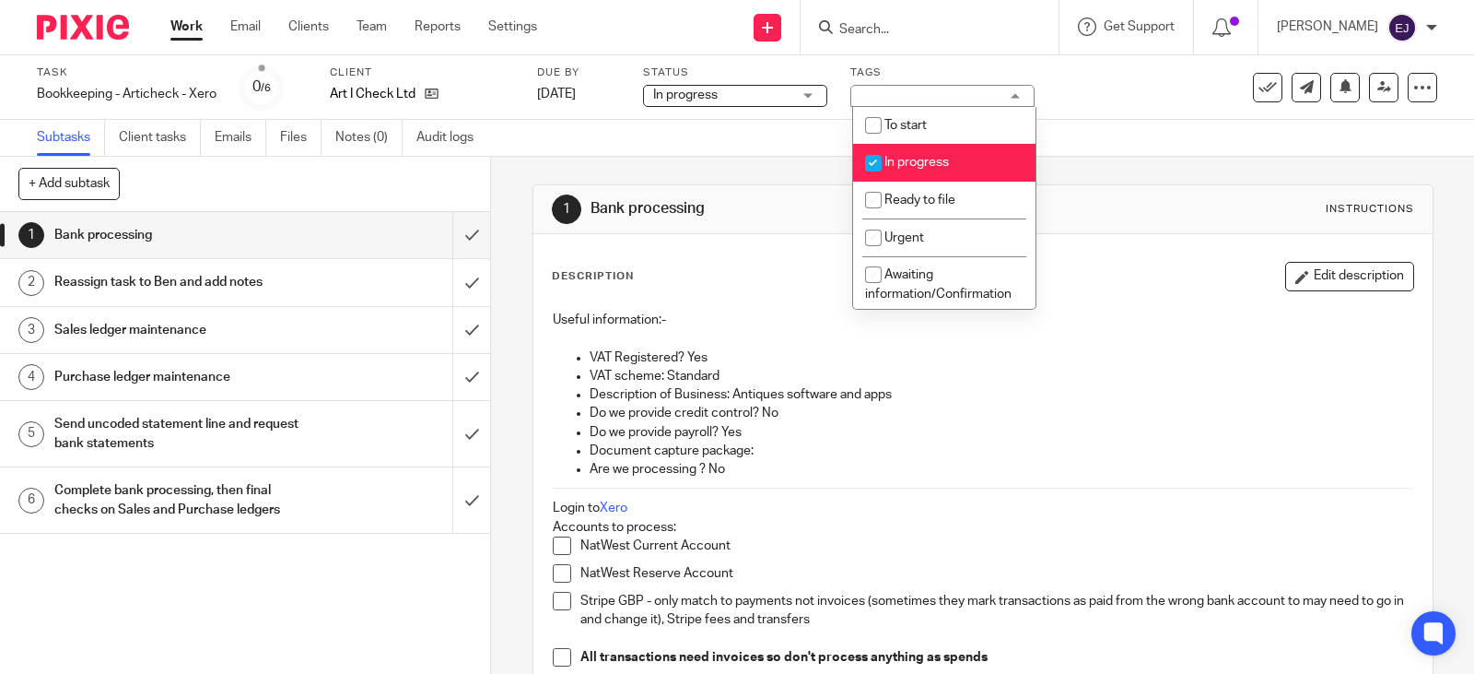
click at [1093, 147] on div "Subtasks Client tasks Emails Files Notes (0) Audit logs" at bounding box center [737, 138] width 1474 height 37
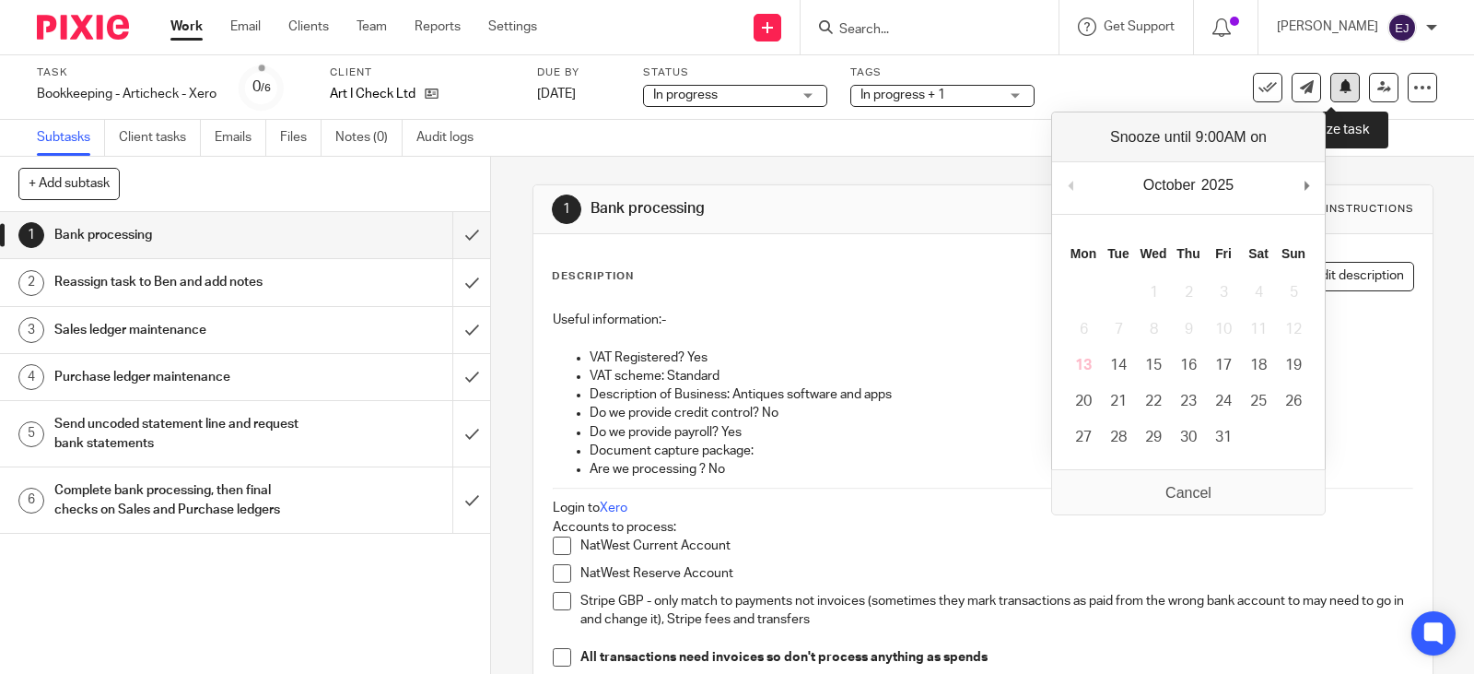
click at [1343, 90] on button at bounding box center [1345, 87] width 29 height 29
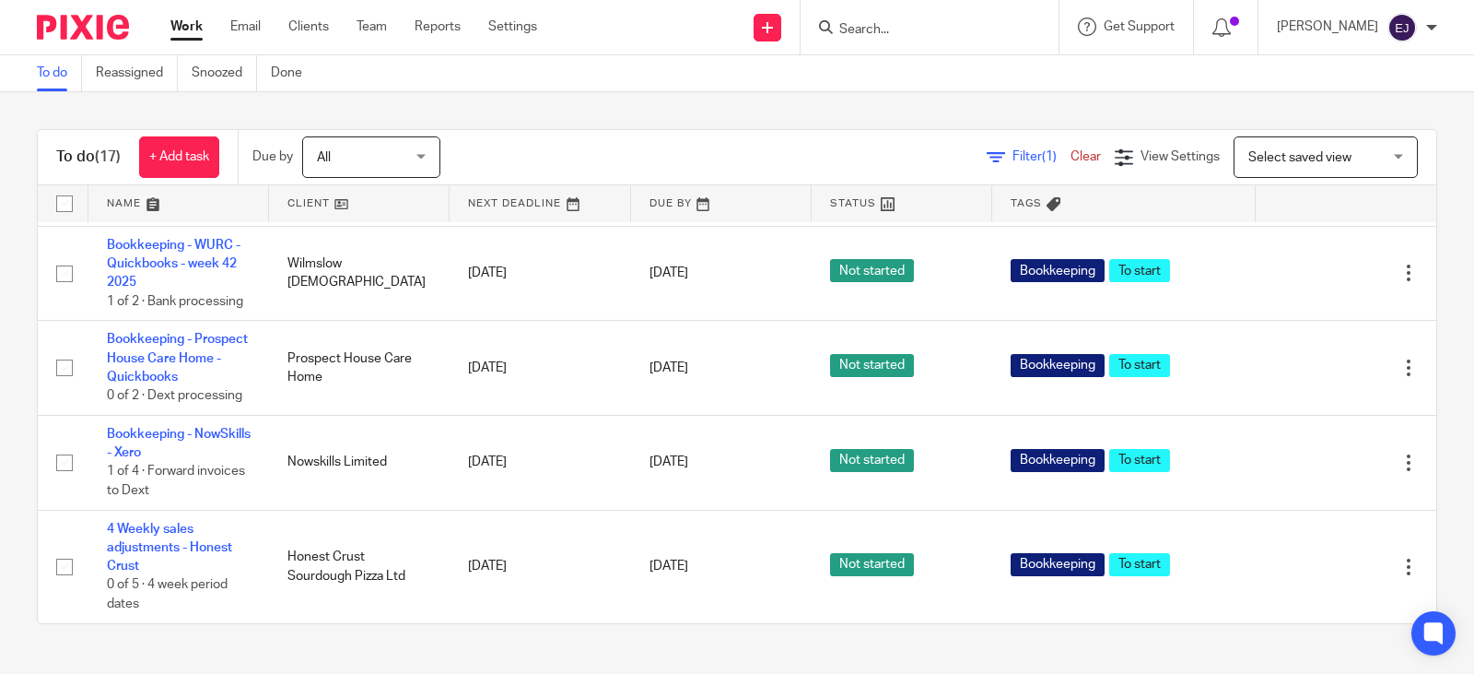
scroll to position [1415, 0]
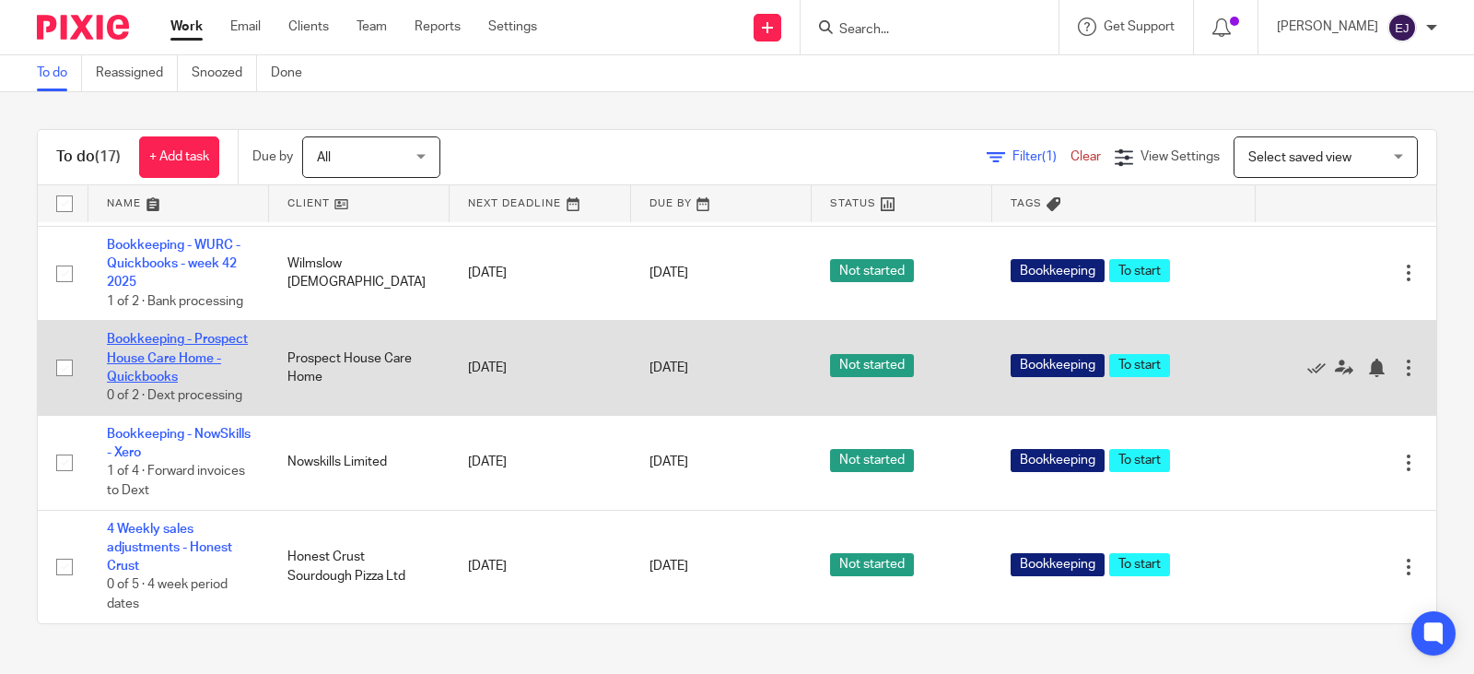
click at [224, 357] on link "Bookkeeping - Prospect House Care Home - Quickbooks" at bounding box center [177, 358] width 141 height 51
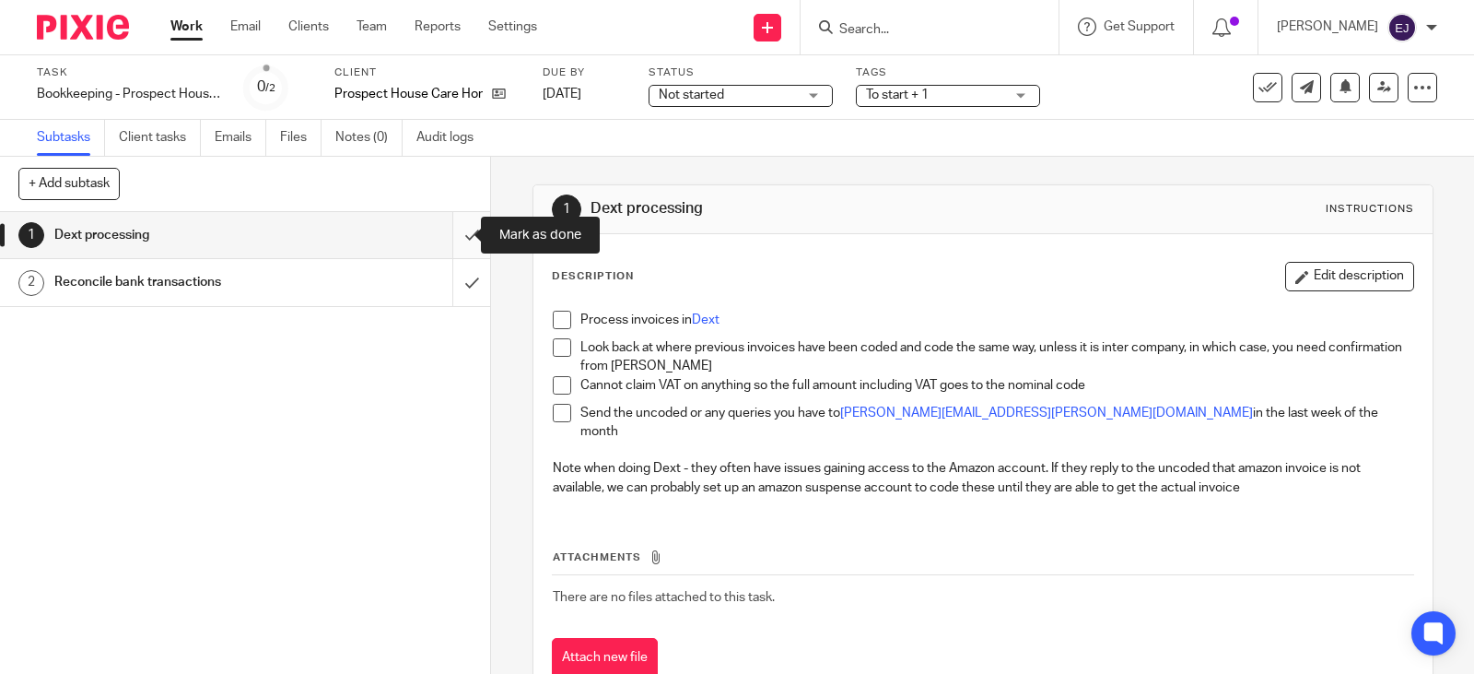
click at [452, 240] on input "submit" at bounding box center [245, 235] width 490 height 46
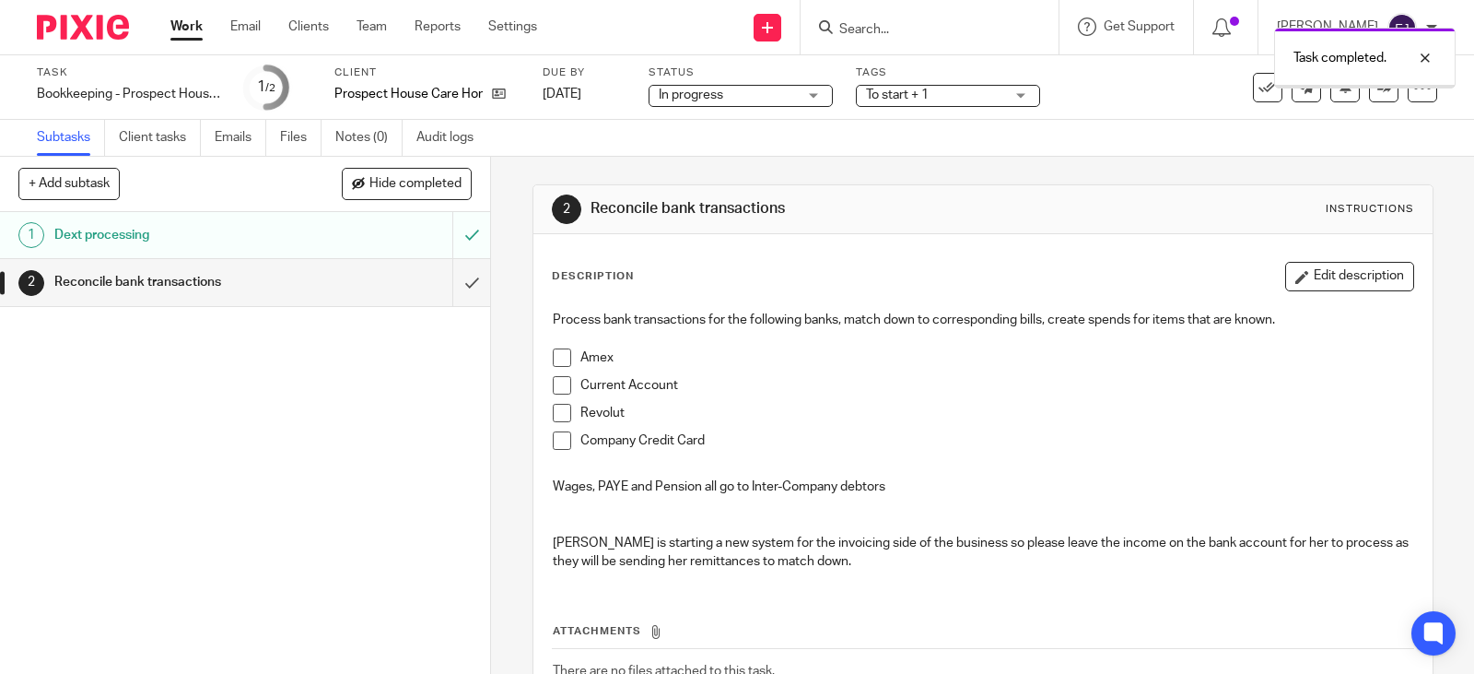
click at [936, 95] on span "To start + 1" at bounding box center [935, 95] width 138 height 19
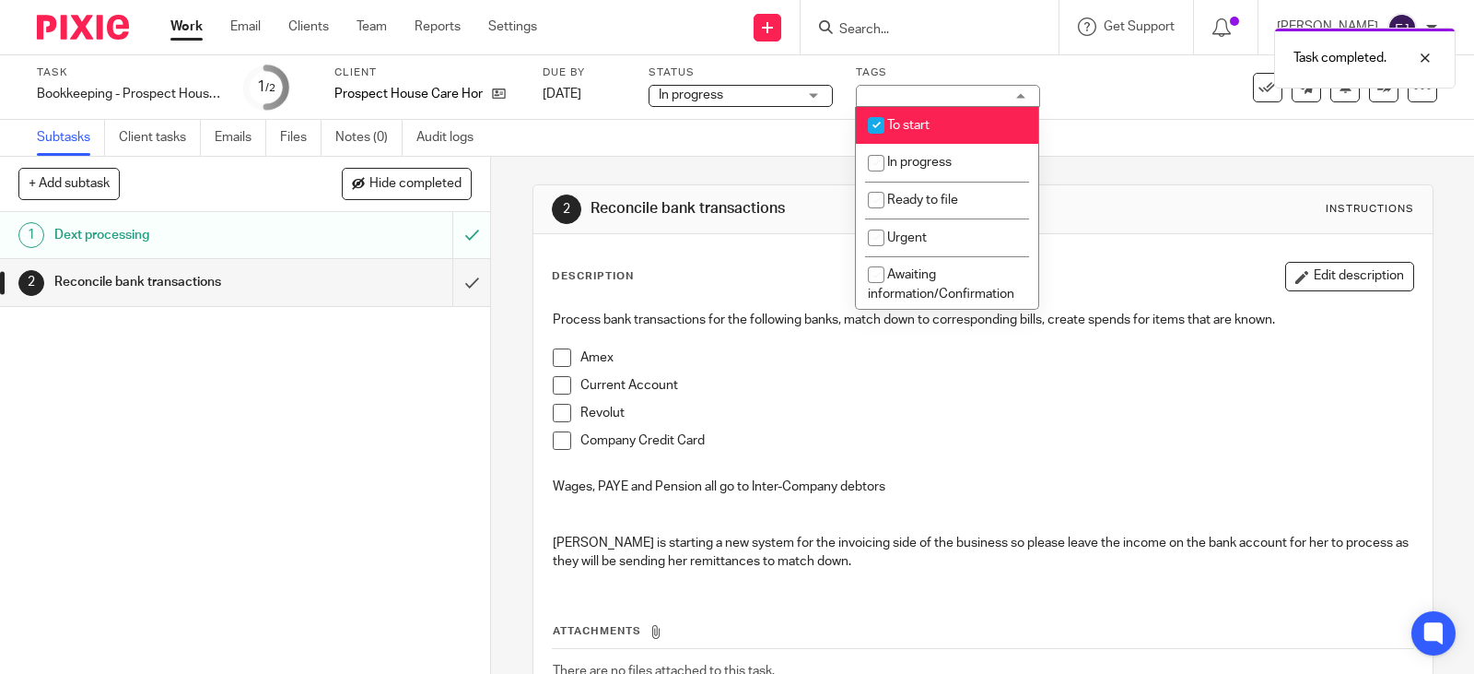
click at [945, 116] on li "To start" at bounding box center [947, 126] width 182 height 38
checkbox input "false"
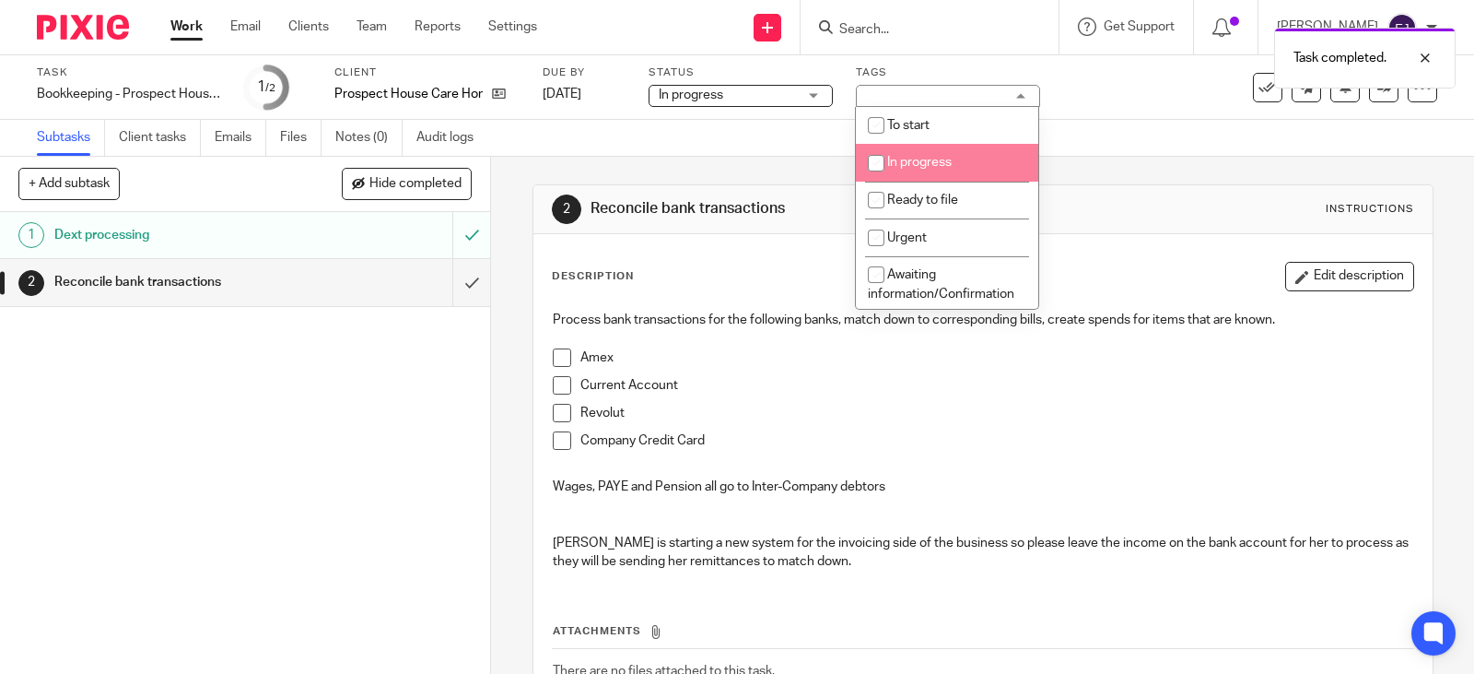
drag, startPoint x: 948, startPoint y: 148, endPoint x: 1031, endPoint y: 136, distance: 83.8
click at [949, 151] on li "In progress" at bounding box center [947, 163] width 182 height 38
checkbox input "true"
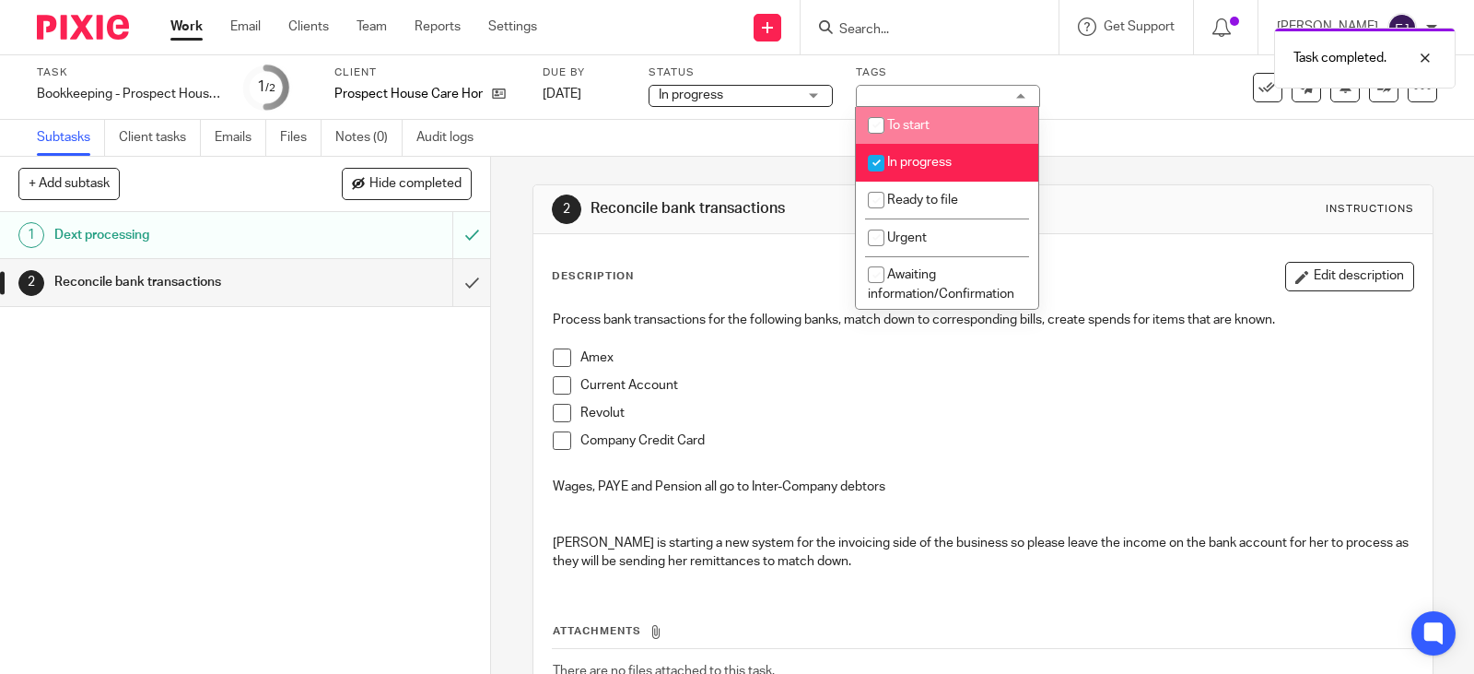
drag, startPoint x: 1063, startPoint y: 135, endPoint x: 1186, endPoint y: 116, distance: 124.1
click at [1064, 135] on div "Subtasks Client tasks Emails Files Notes (0) Audit logs" at bounding box center [737, 138] width 1474 height 37
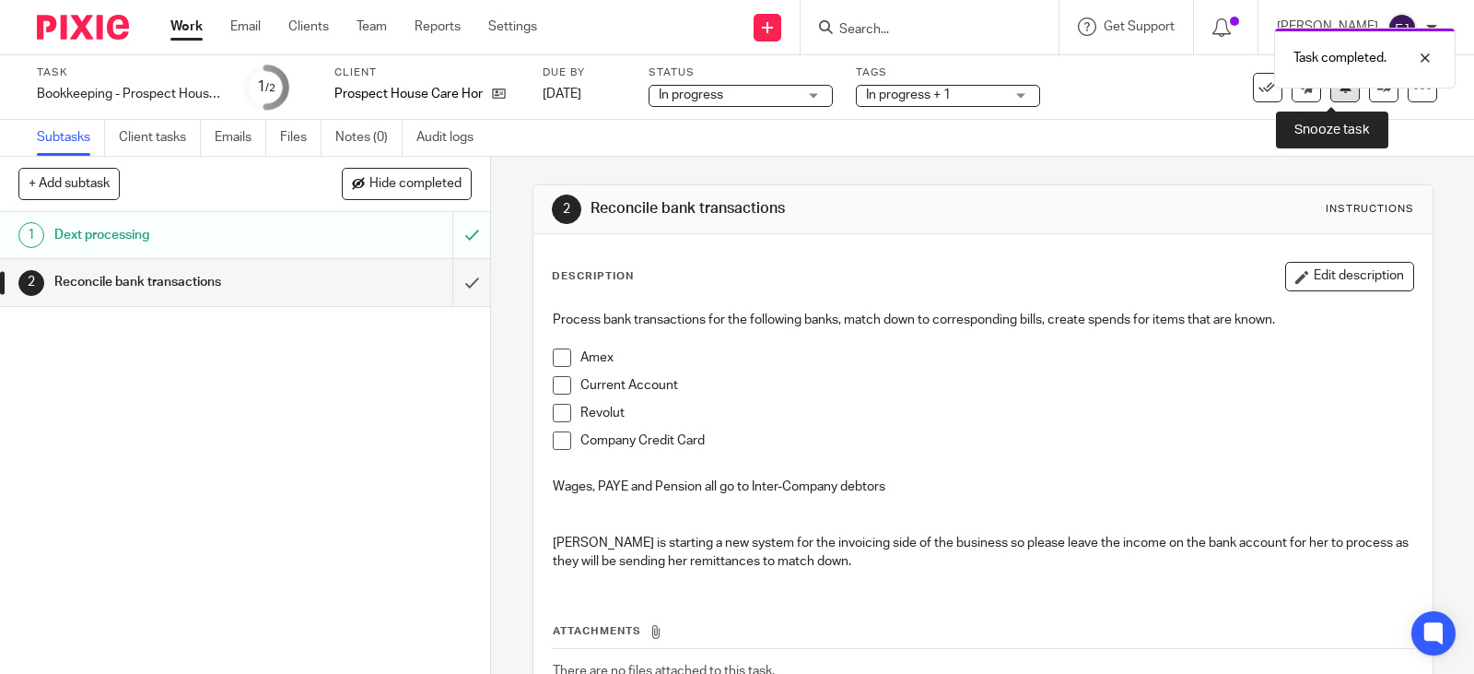
click at [1338, 97] on button at bounding box center [1345, 87] width 29 height 29
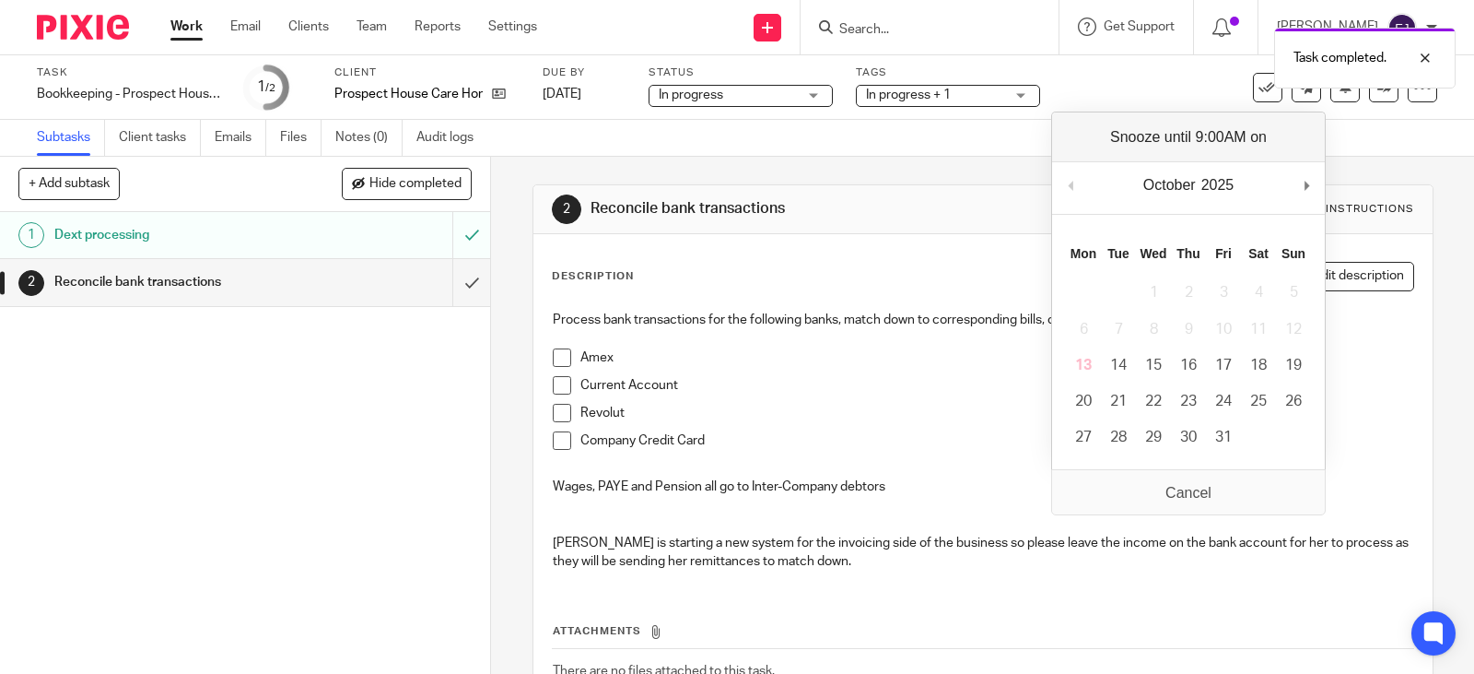
click at [1297, 185] on div "October January February March April May June July August September October Nov…" at bounding box center [1188, 188] width 273 height 53
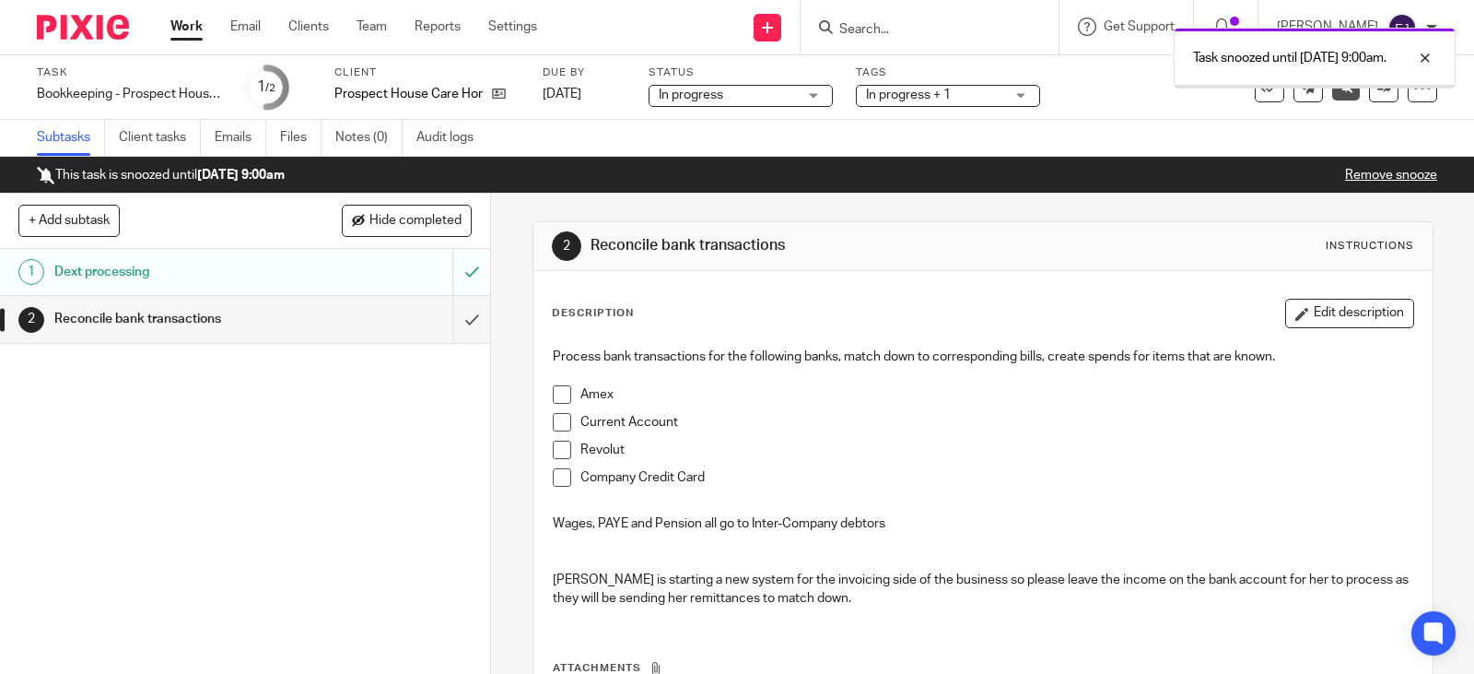
click at [176, 33] on link "Work" at bounding box center [186, 27] width 32 height 18
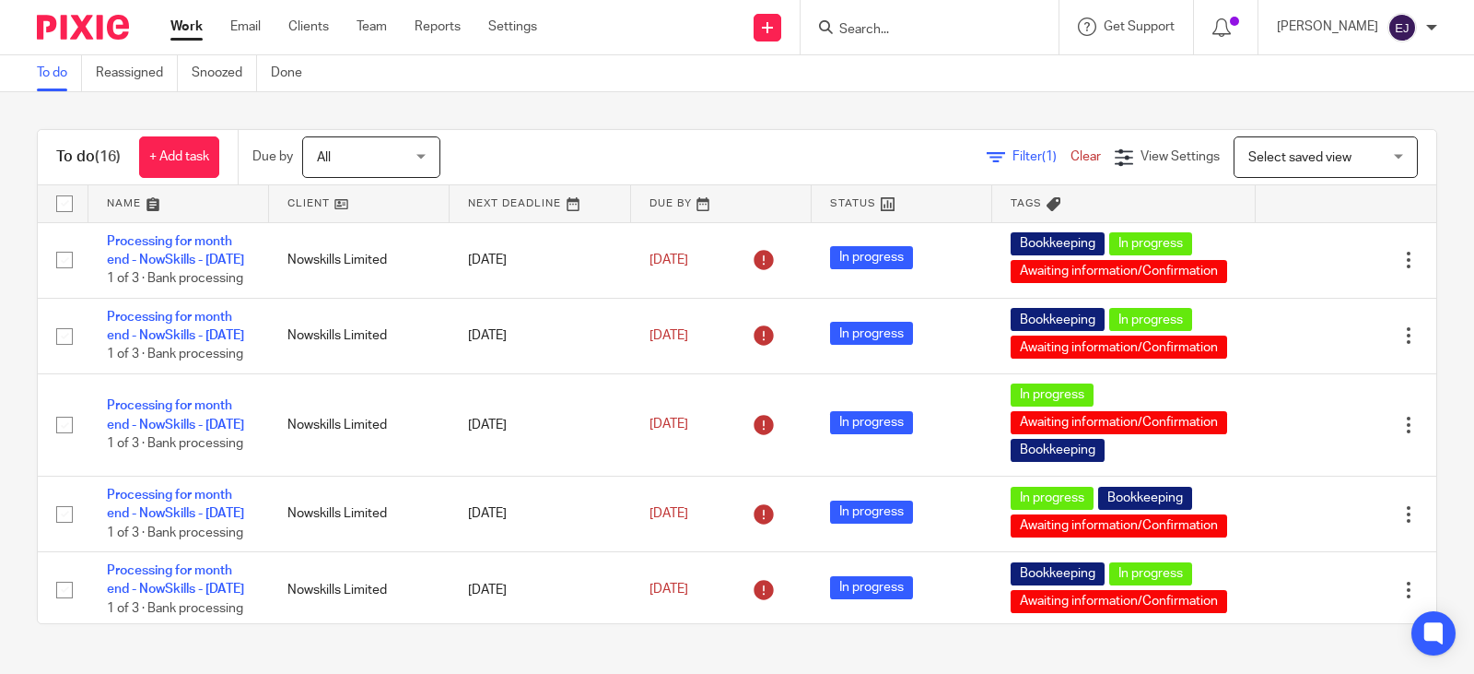
click at [583, 99] on div "To do (16) + Add task Due by All All [DATE] [DATE] This week Next week This mon…" at bounding box center [737, 376] width 1474 height 569
